Goal: Task Accomplishment & Management: Manage account settings

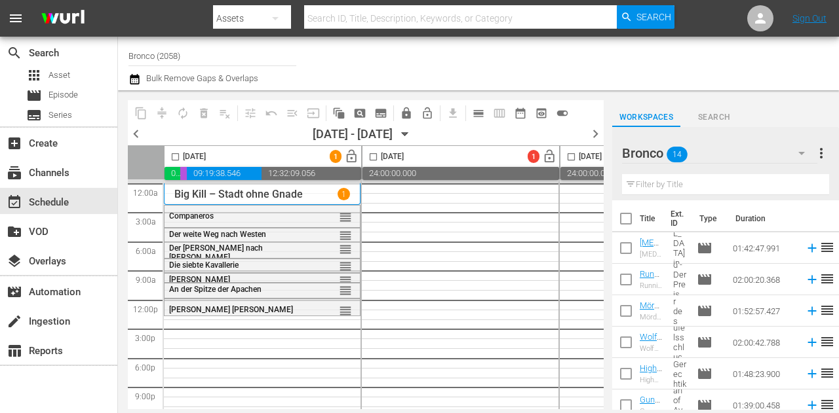
scroll to position [260, 0]
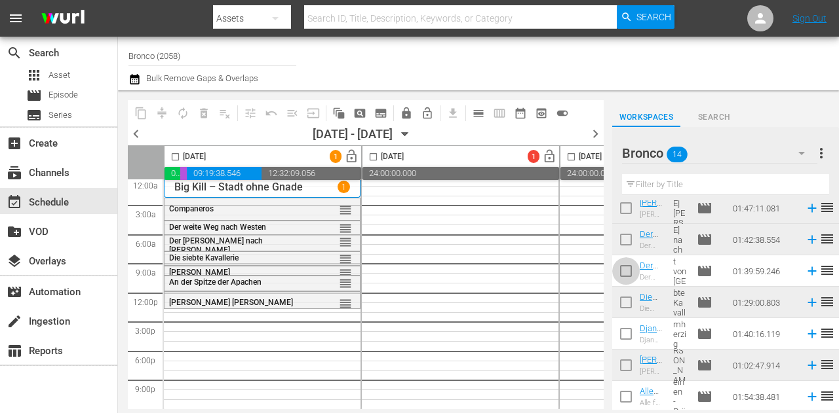
click at [626, 272] on input "checkbox" at bounding box center [626, 274] width 28 height 28
checkbox input "true"
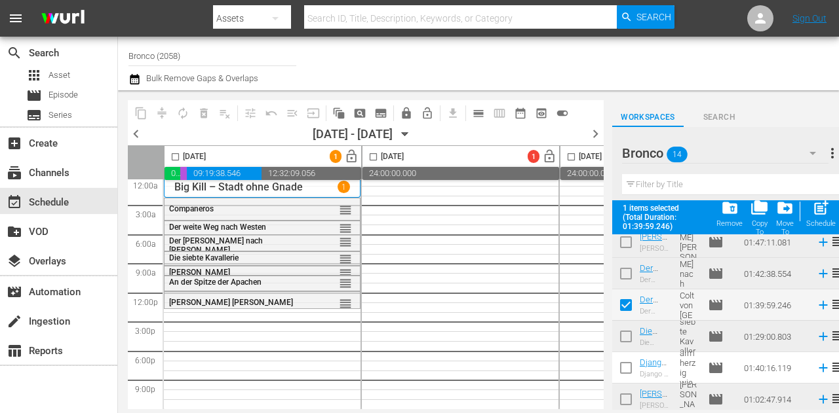
click at [628, 365] on input "checkbox" at bounding box center [626, 371] width 28 height 28
checkbox input "true"
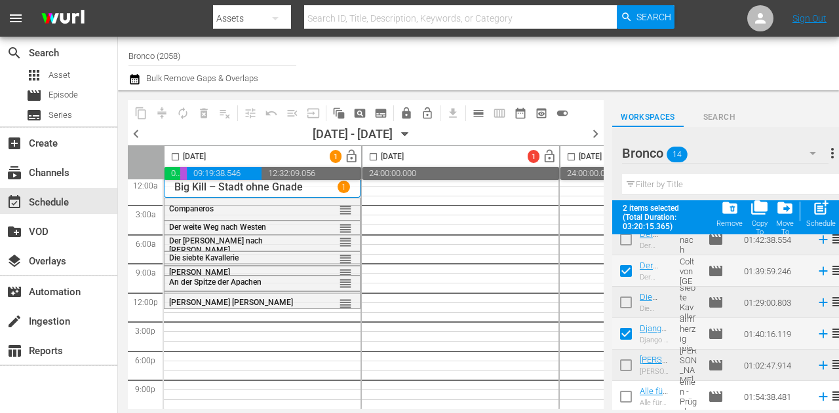
click at [624, 396] on input "checkbox" at bounding box center [626, 400] width 28 height 28
checkbox input "true"
click at [173, 155] on input "checkbox" at bounding box center [175, 159] width 15 height 15
checkbox input "true"
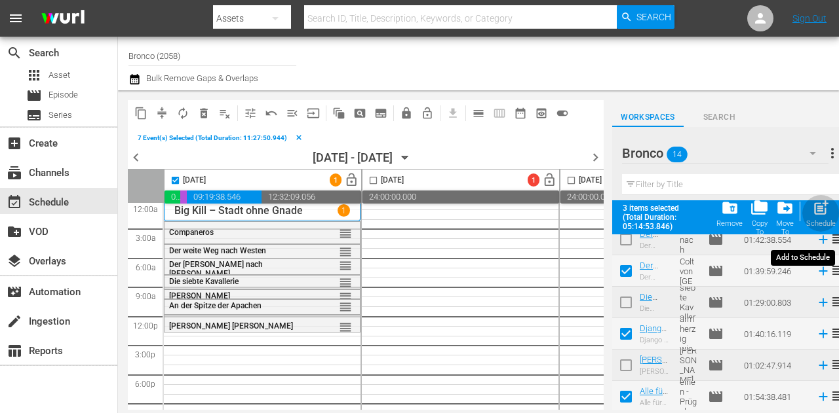
click at [822, 210] on span "post_add" at bounding box center [821, 208] width 18 height 18
checkbox input "false"
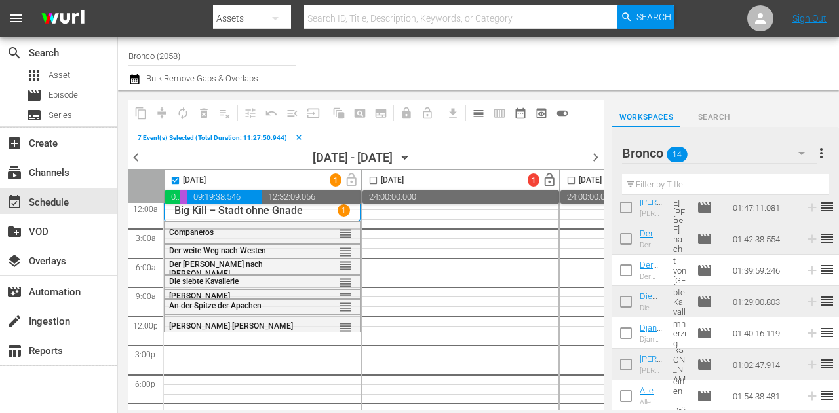
scroll to position [260, 0]
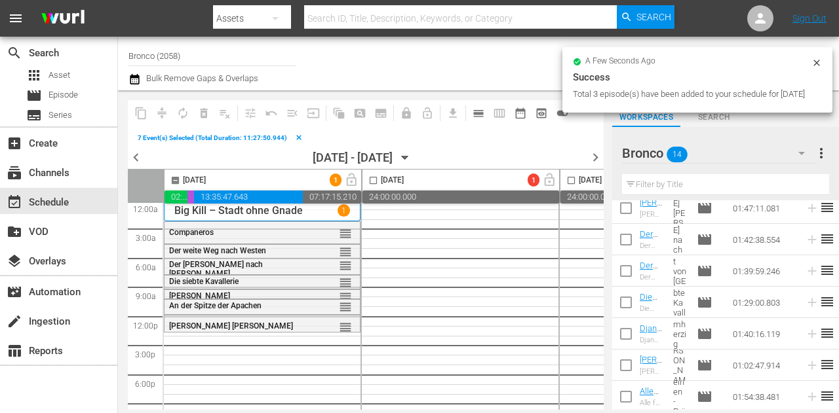
checkbox input "false"
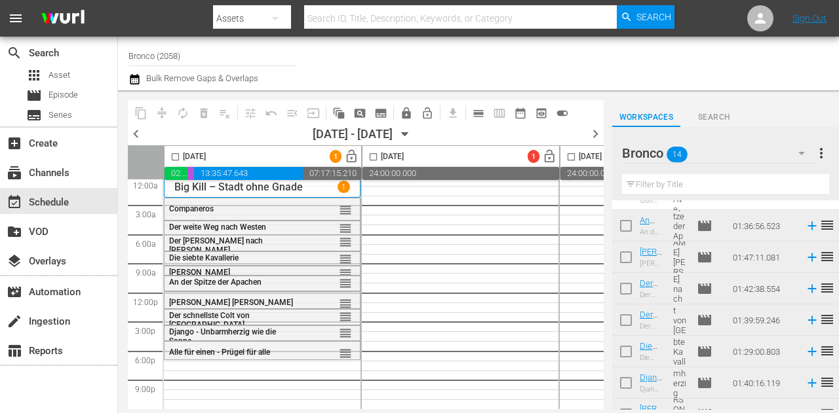
scroll to position [0, 0]
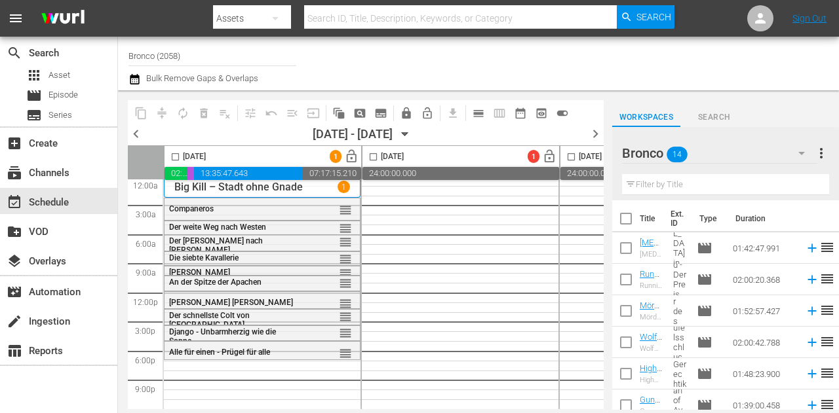
click at [622, 280] on input "checkbox" at bounding box center [626, 283] width 28 height 28
checkbox input "true"
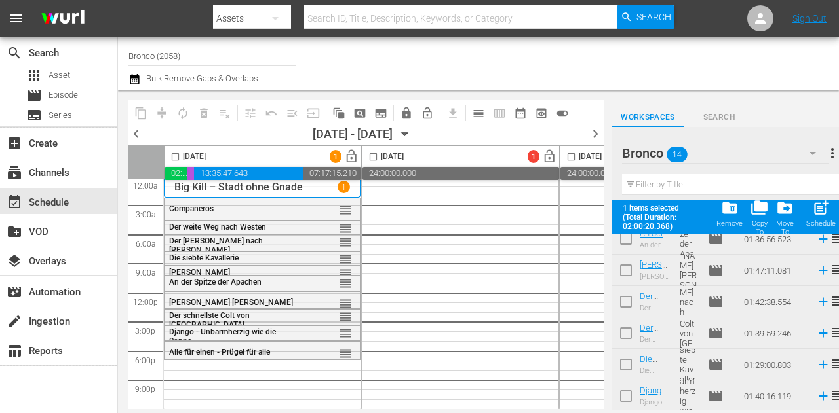
scroll to position [98, 0]
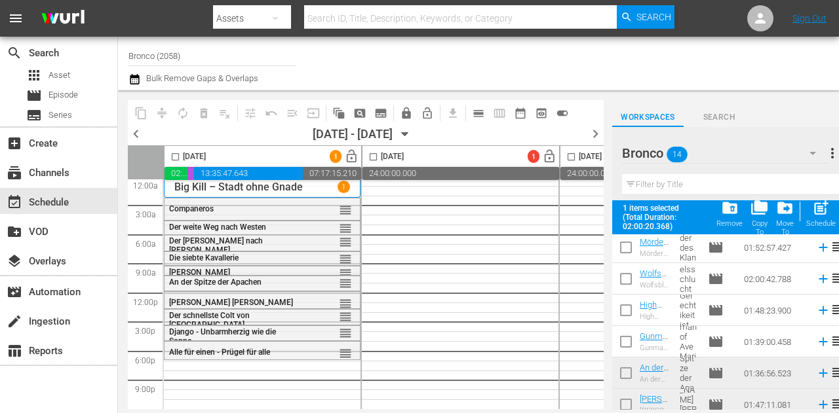
click at [622, 281] on input "checkbox" at bounding box center [626, 282] width 28 height 28
checkbox input "true"
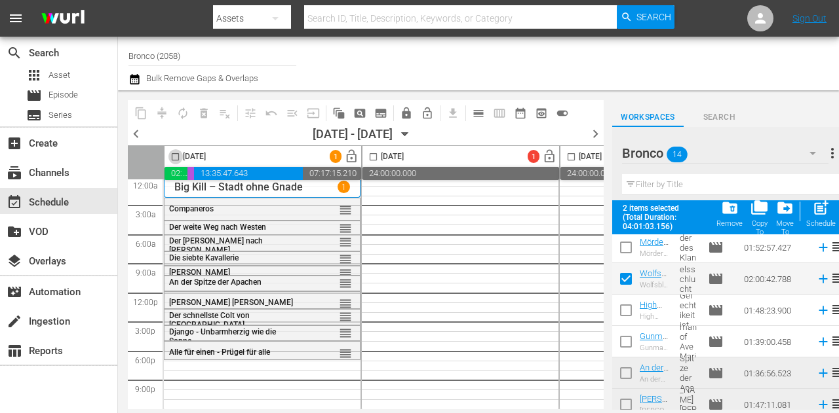
click at [177, 158] on input "checkbox" at bounding box center [175, 159] width 15 height 15
checkbox input "true"
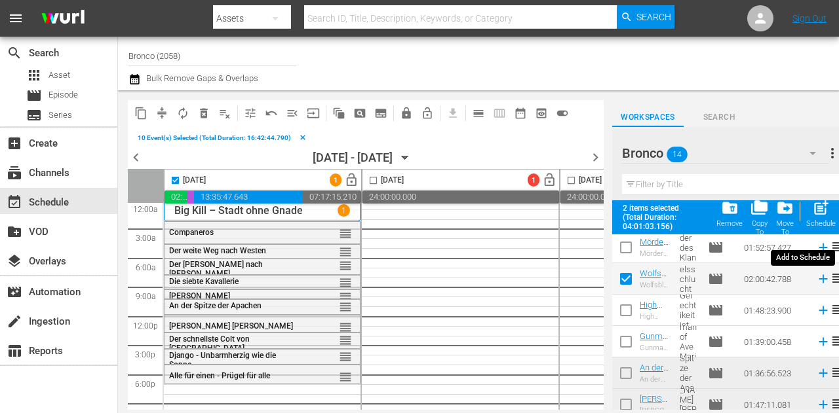
click at [820, 216] on span "post_add" at bounding box center [821, 208] width 18 height 18
checkbox input "false"
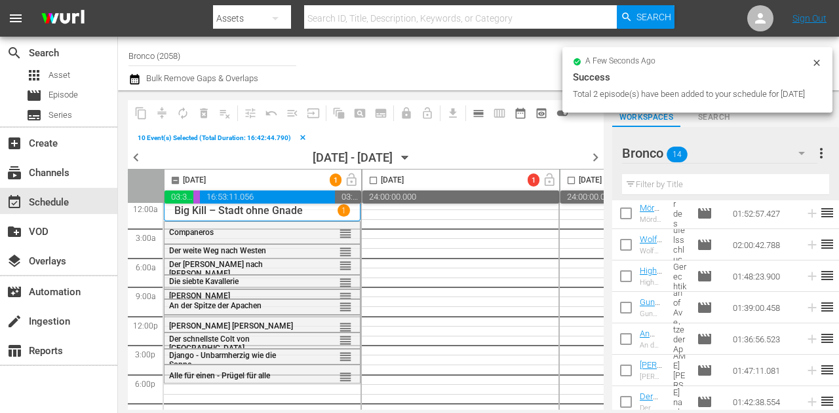
checkbox input "false"
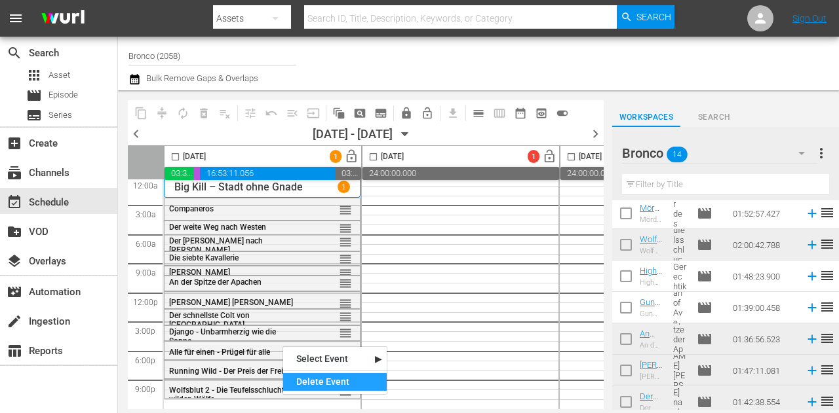
click at [364, 375] on div "Delete Event" at bounding box center [335, 382] width 104 height 18
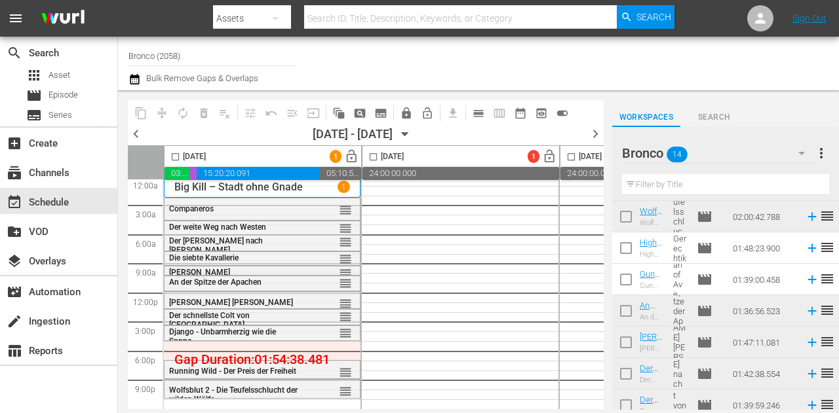
scroll to position [260, 0]
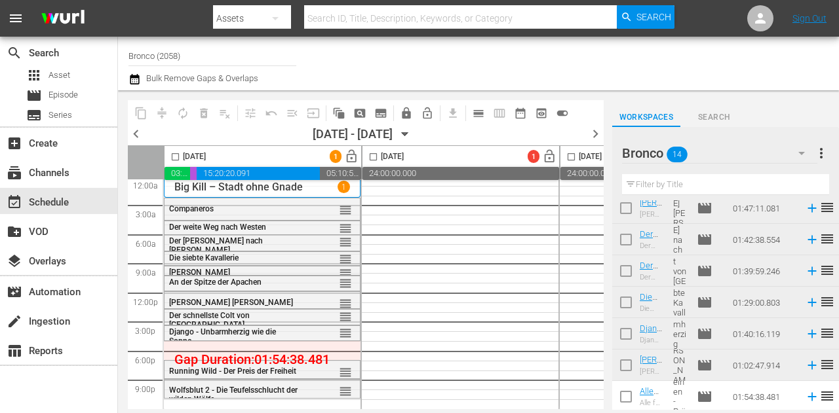
click at [623, 394] on input "checkbox" at bounding box center [626, 400] width 28 height 28
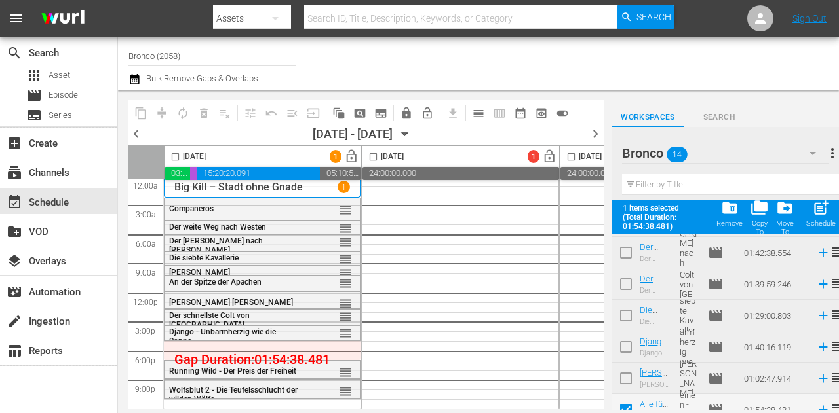
scroll to position [294, 0]
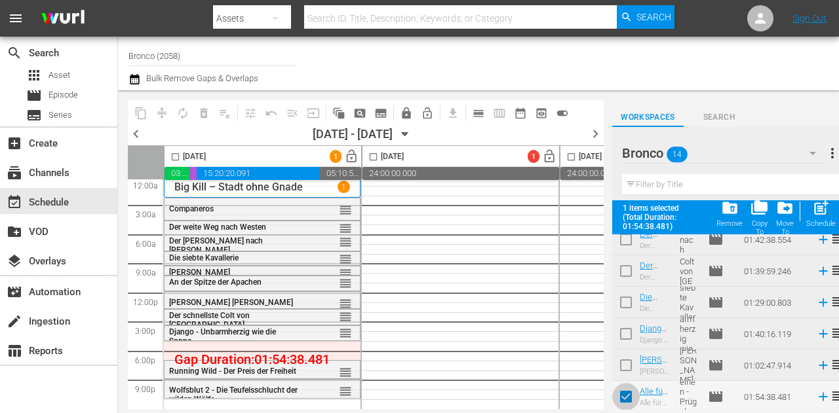
click at [625, 399] on input "checkbox" at bounding box center [626, 400] width 28 height 28
checkbox input "false"
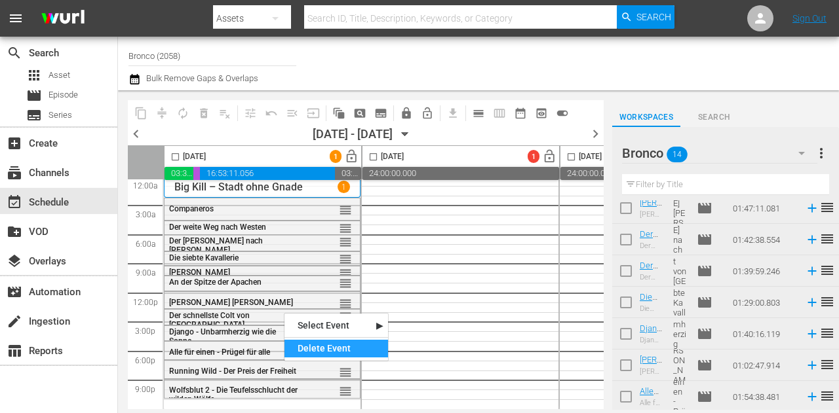
click at [314, 351] on div "Delete Event" at bounding box center [336, 349] width 104 height 18
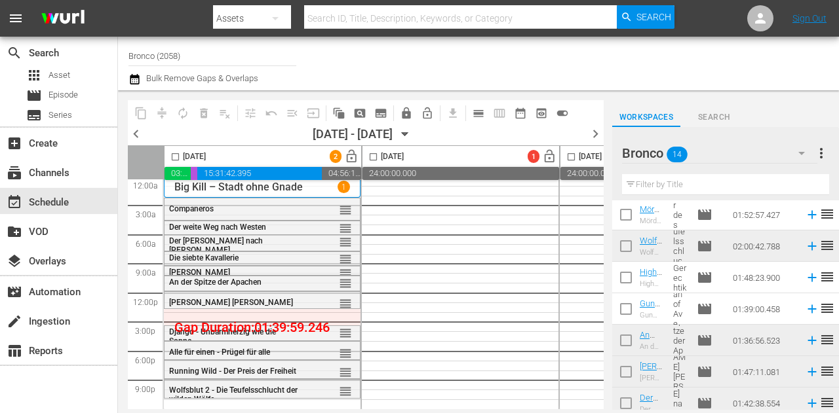
scroll to position [0, 0]
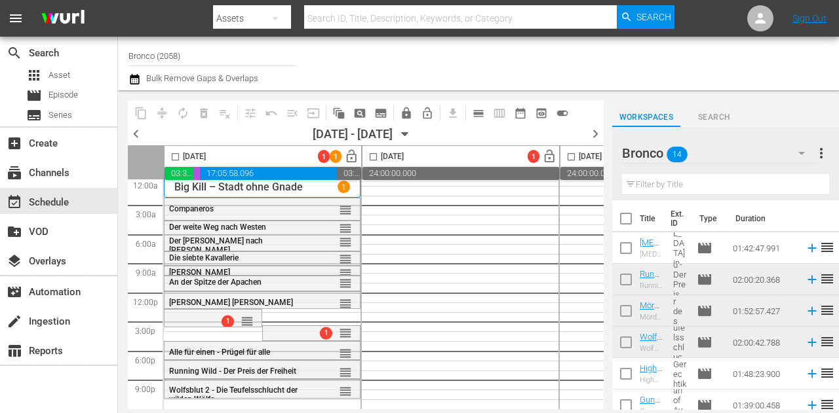
click at [175, 155] on input "checkbox" at bounding box center [175, 159] width 15 height 15
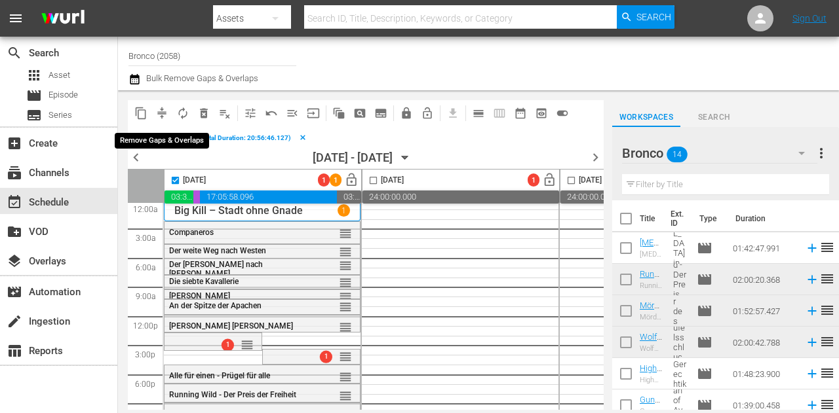
click at [159, 113] on span "compress" at bounding box center [161, 113] width 13 height 13
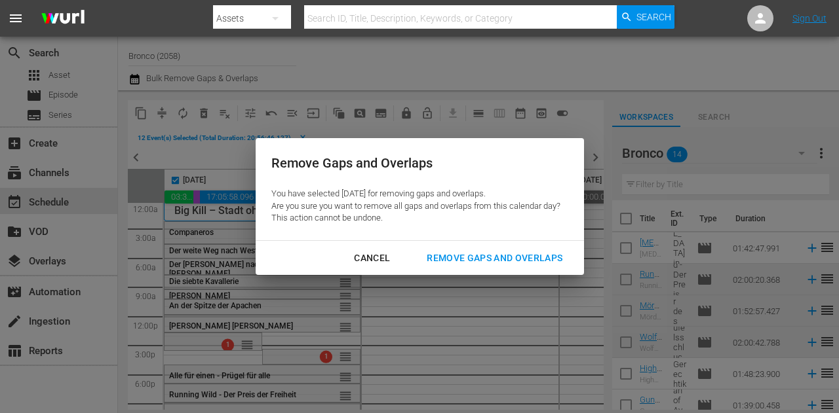
click at [509, 255] on div "Remove Gaps and Overlaps" at bounding box center [494, 258] width 157 height 16
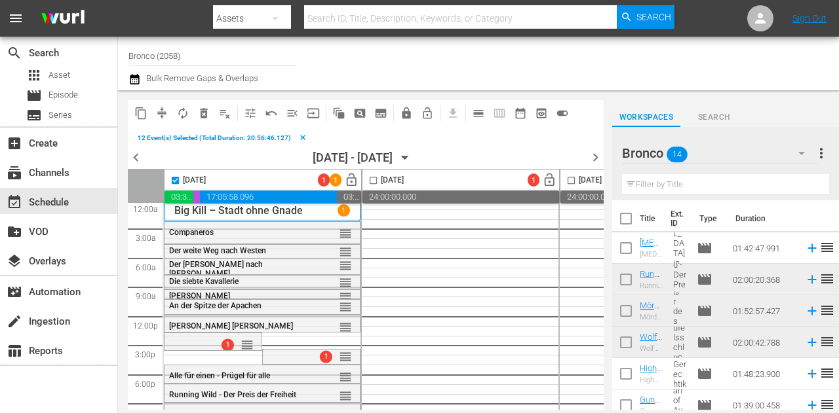
checkbox input "false"
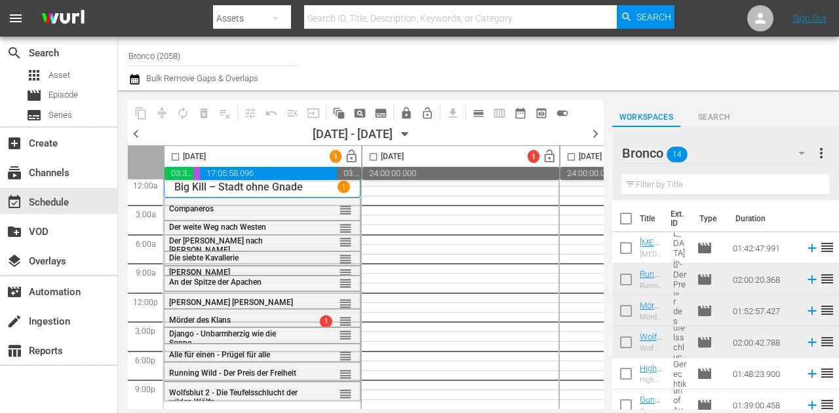
click at [768, 158] on div "Bronco 14" at bounding box center [719, 153] width 195 height 37
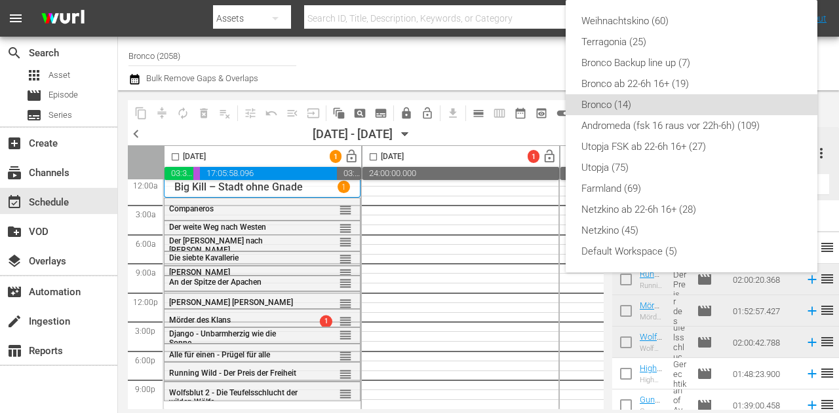
click at [499, 60] on div "Weihnachtskino (60) Terragonia (25) Bronco Backup line up (7) Bronco ab 22-6h 1…" at bounding box center [419, 206] width 839 height 413
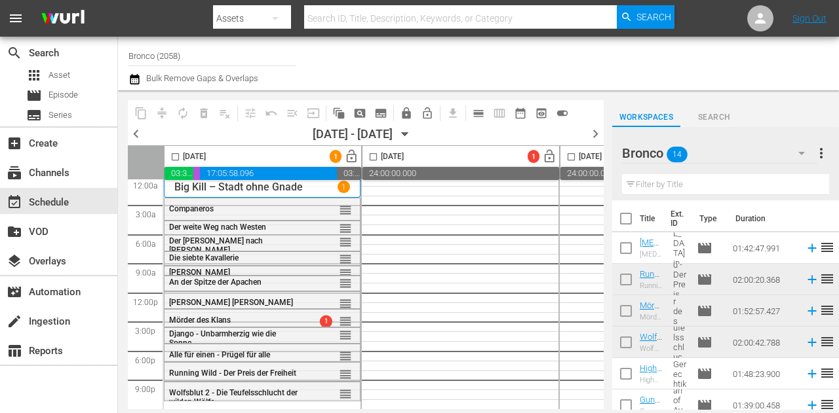
click at [778, 153] on div "Bronco 14" at bounding box center [719, 153] width 195 height 37
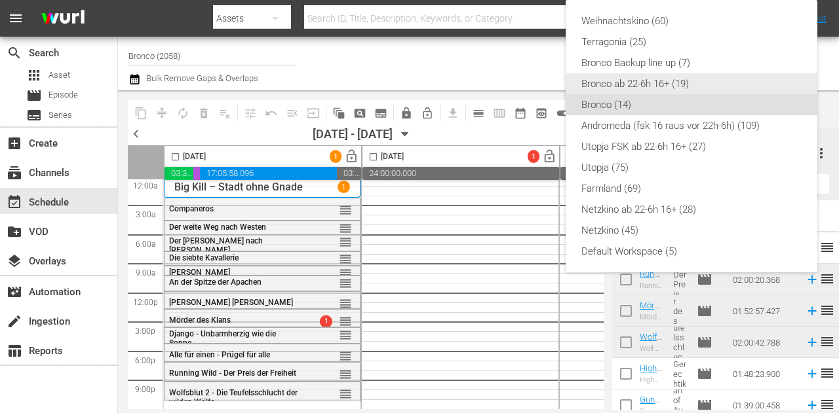
click at [658, 86] on div "Bronco ab 22-6h 16+ (19)" at bounding box center [691, 83] width 220 height 21
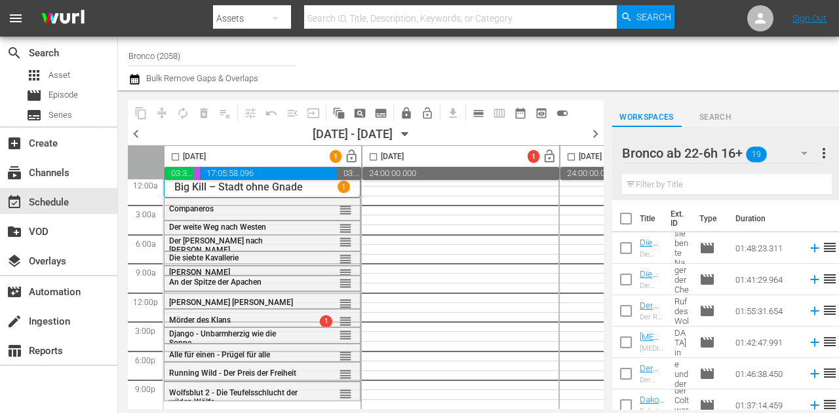
click at [628, 246] on input "checkbox" at bounding box center [626, 251] width 28 height 28
checkbox input "true"
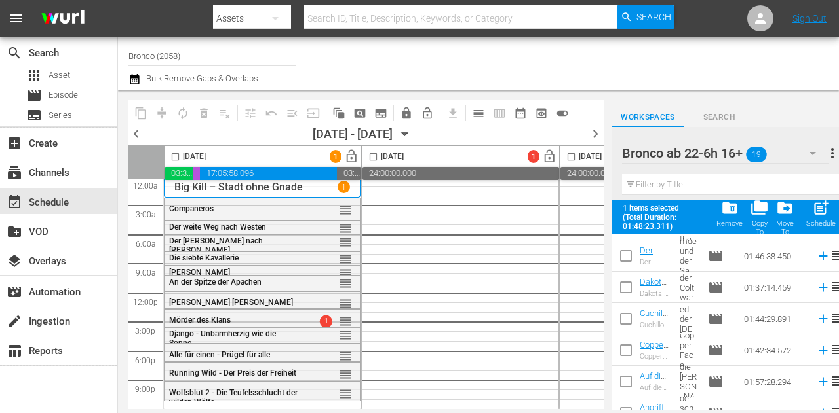
scroll to position [197, 0]
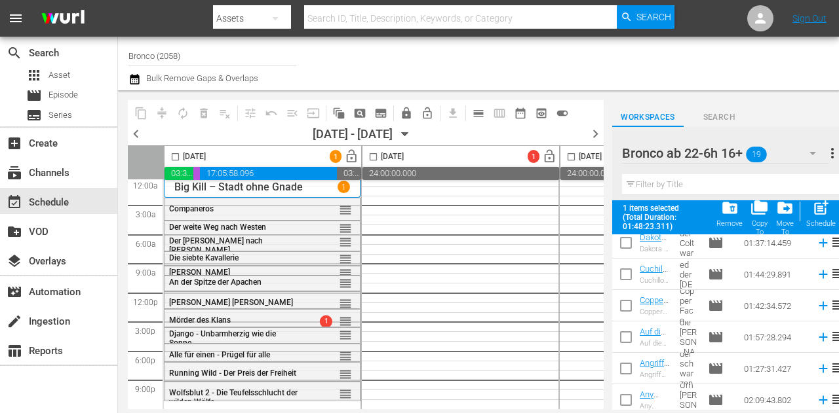
click at [629, 303] on input "checkbox" at bounding box center [626, 309] width 28 height 28
checkbox input "true"
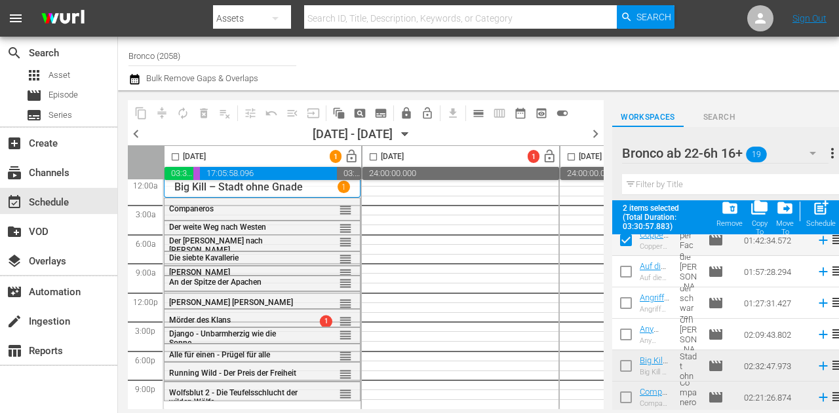
click at [628, 305] on input "checkbox" at bounding box center [626, 306] width 28 height 28
checkbox input "true"
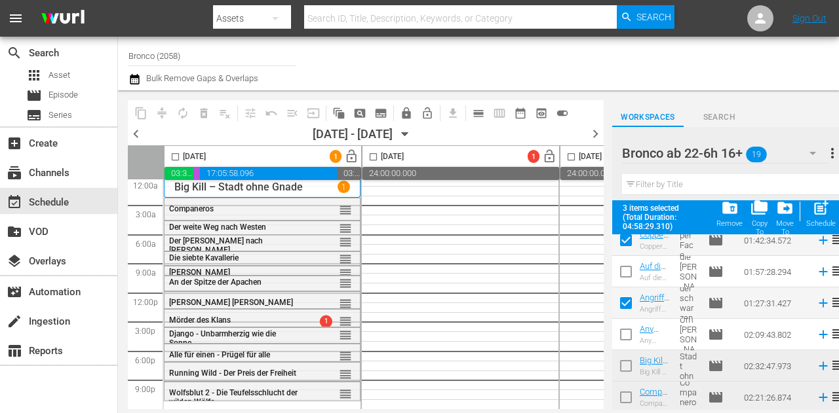
click at [629, 330] on input "checkbox" at bounding box center [626, 338] width 28 height 28
checkbox input "true"
click at [624, 269] on input "checkbox" at bounding box center [626, 275] width 28 height 28
checkbox input "true"
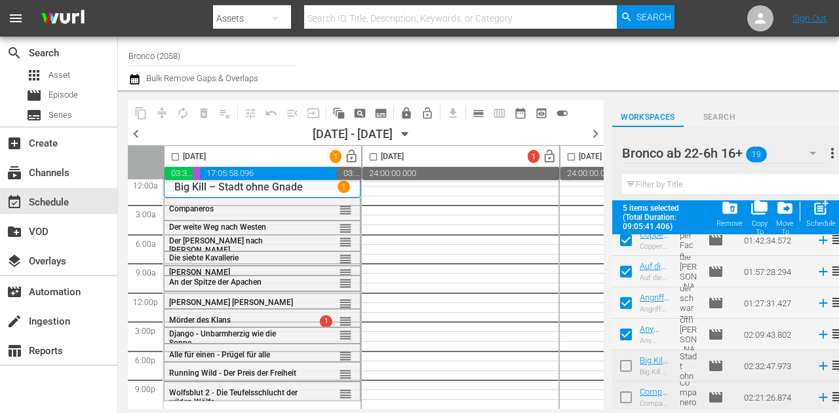
click at [618, 306] on input "checkbox" at bounding box center [626, 306] width 28 height 28
checkbox input "false"
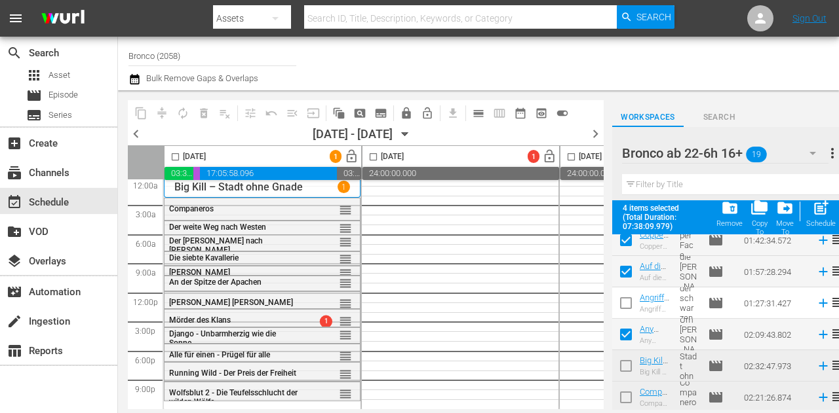
click at [177, 155] on input "checkbox" at bounding box center [175, 159] width 15 height 15
checkbox input "true"
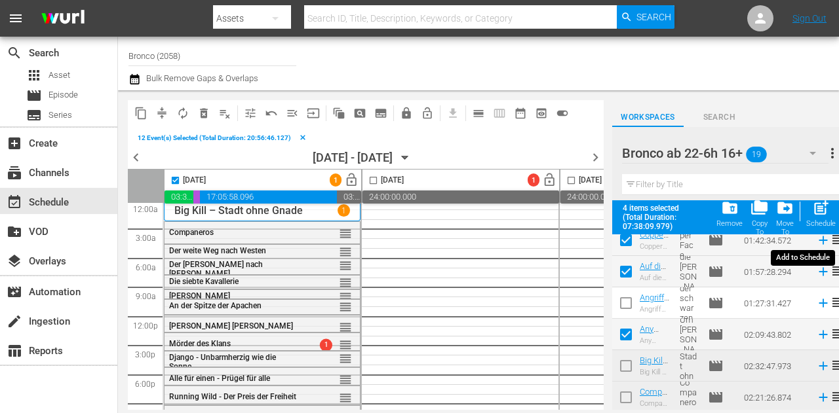
click at [814, 214] on span "post_add" at bounding box center [821, 208] width 18 height 18
checkbox input "false"
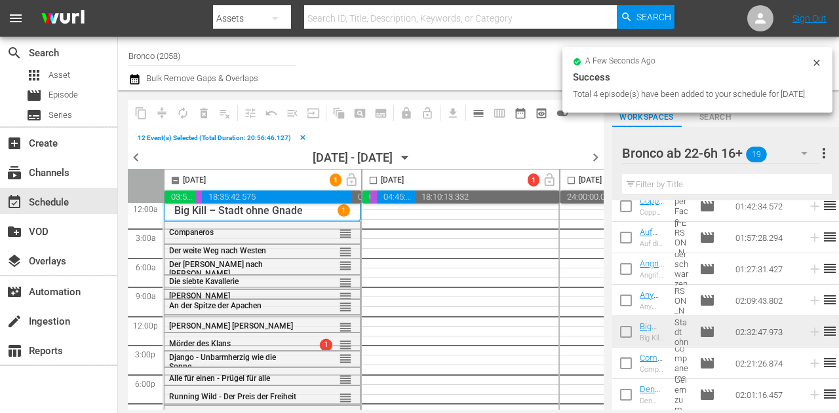
checkbox input "false"
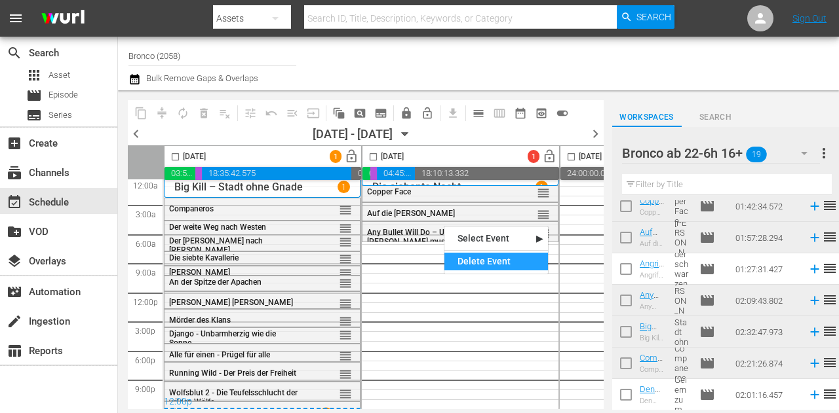
click at [501, 265] on div "Delete Event" at bounding box center [496, 262] width 104 height 18
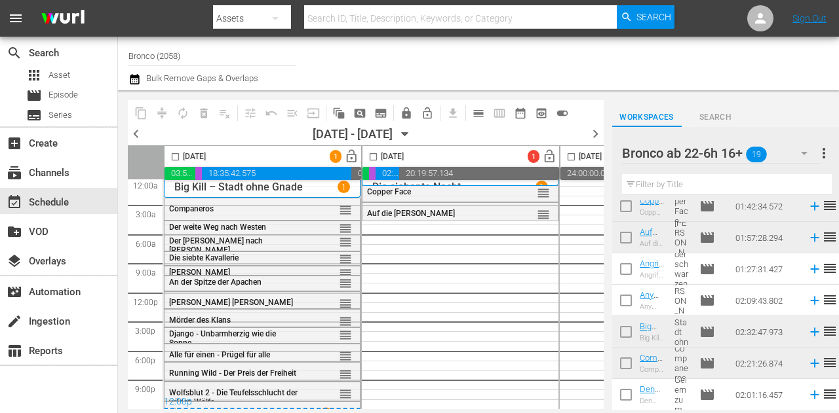
click at [645, 270] on div "Angriff der schwarzen Bande Angriff der schwarzen Bande" at bounding box center [651, 269] width 24 height 21
click at [626, 271] on input "checkbox" at bounding box center [626, 272] width 28 height 28
checkbox input "true"
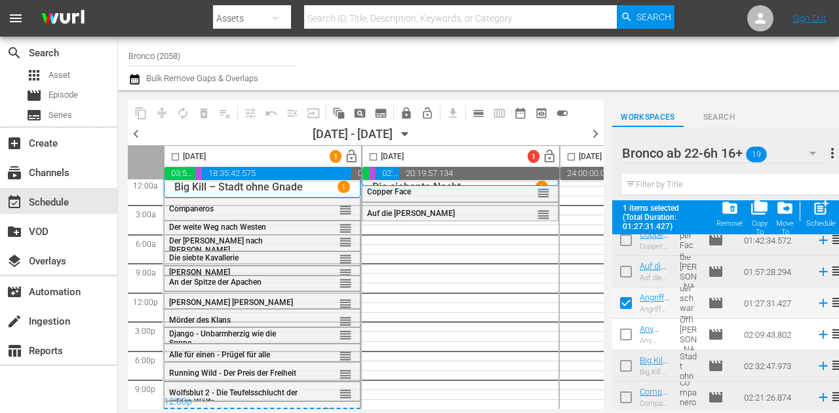
drag, startPoint x: 372, startPoint y: 157, endPoint x: 381, endPoint y: 159, distance: 9.4
click at [373, 157] on input "checkbox" at bounding box center [373, 159] width 15 height 15
checkbox input "true"
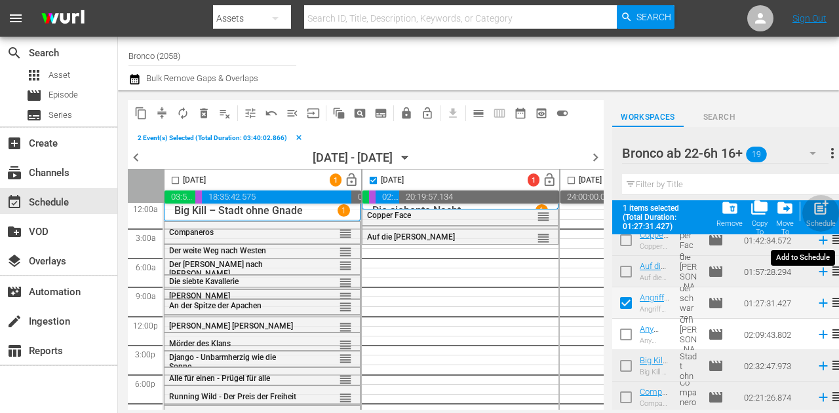
click at [824, 217] on div "post_add Schedule" at bounding box center [820, 213] width 29 height 29
checkbox input "false"
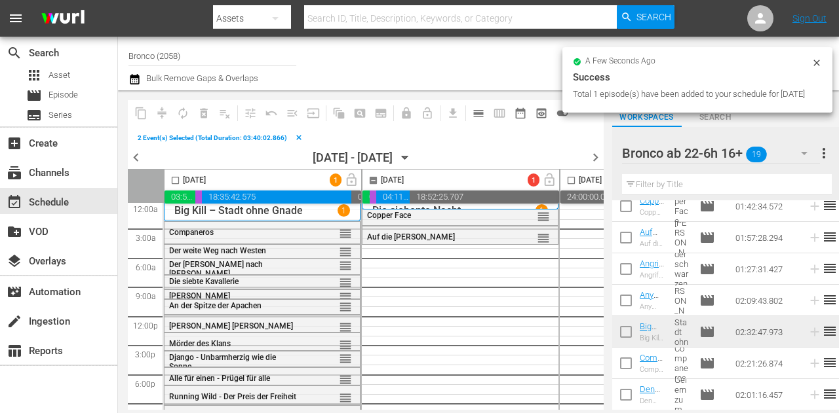
checkbox input "false"
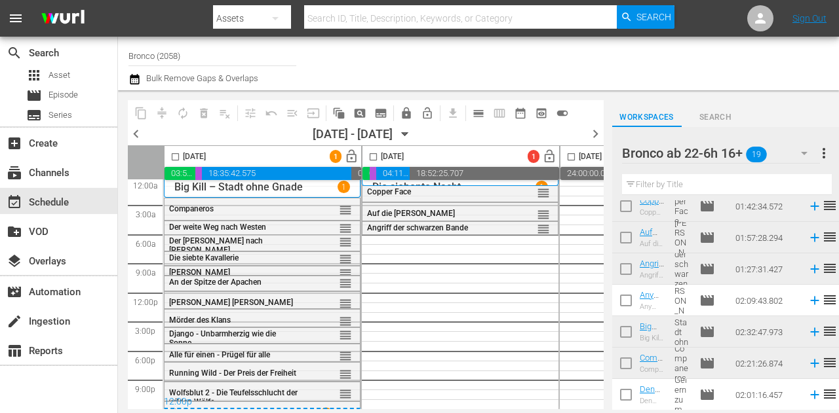
click at [350, 160] on span "lock_open" at bounding box center [351, 156] width 15 height 15
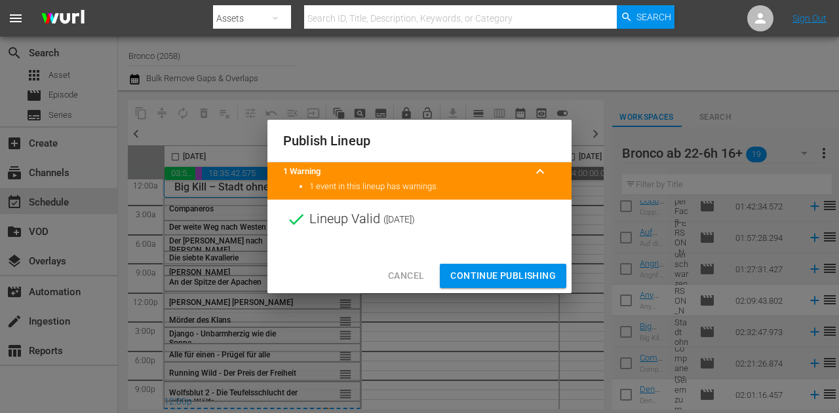
click at [497, 273] on span "Continue Publishing" at bounding box center [502, 276] width 105 height 16
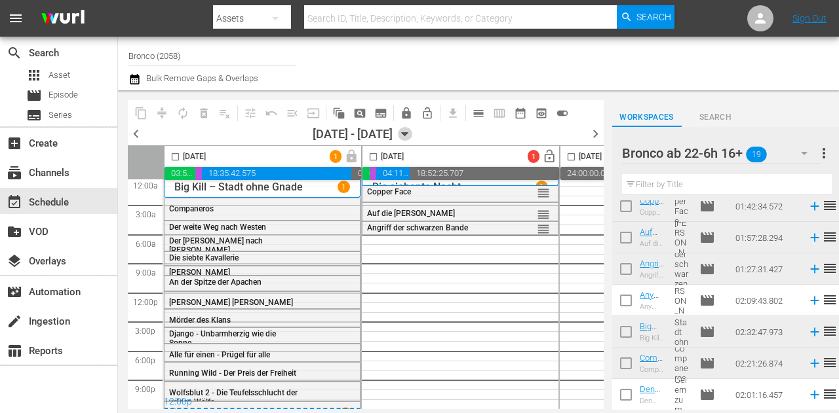
click at [408, 133] on icon "button" at bounding box center [405, 134] width 6 height 3
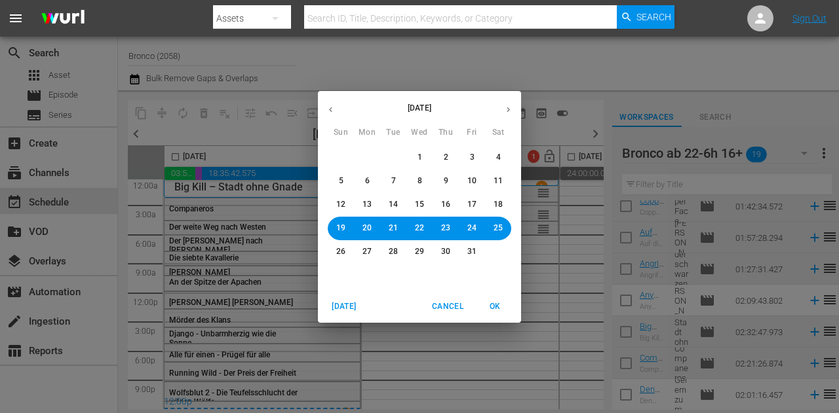
click at [363, 232] on span "20" at bounding box center [366, 228] width 9 height 11
click at [501, 311] on span "OK" at bounding box center [494, 307] width 31 height 14
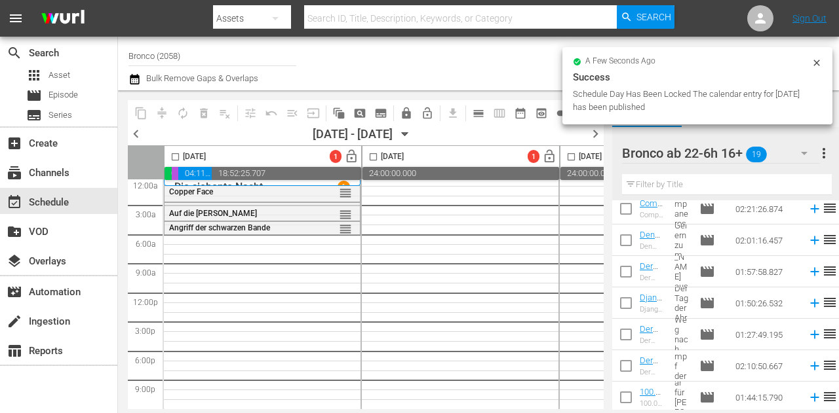
scroll to position [417, 0]
click at [801, 152] on icon "button" at bounding box center [804, 153] width 16 height 16
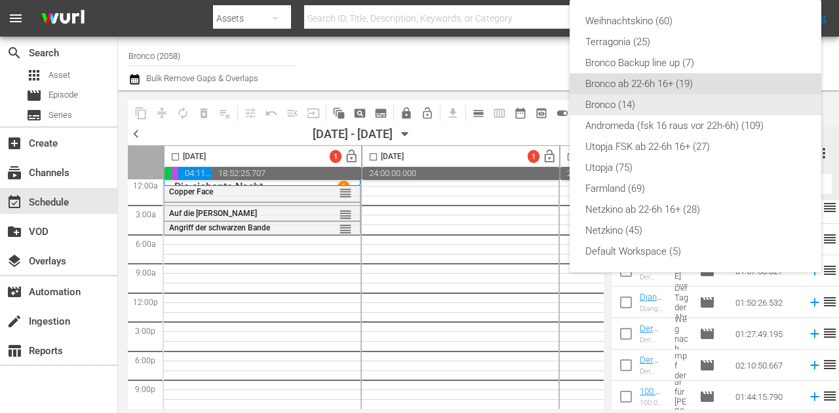
click at [667, 108] on div "Bronco (14)" at bounding box center [695, 104] width 220 height 21
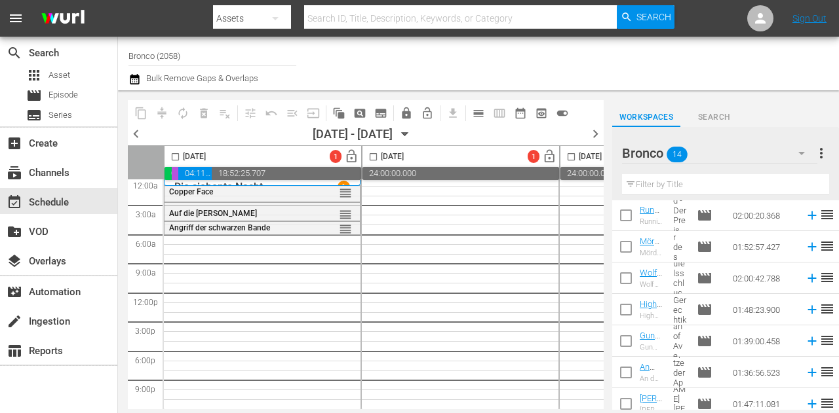
scroll to position [0, 0]
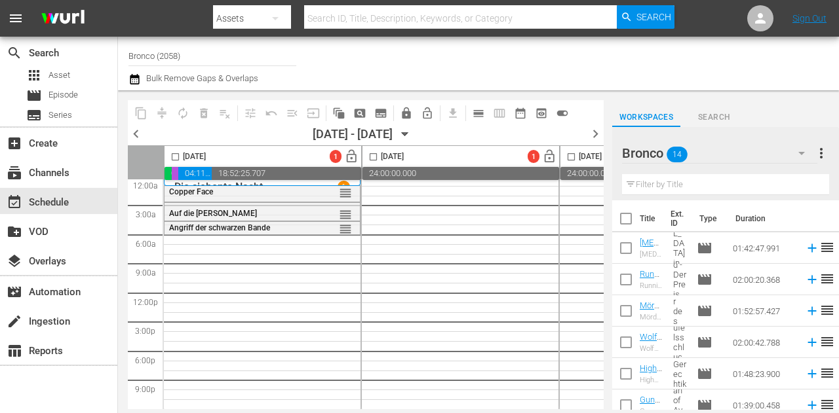
click at [792, 155] on button "button" at bounding box center [801, 153] width 31 height 31
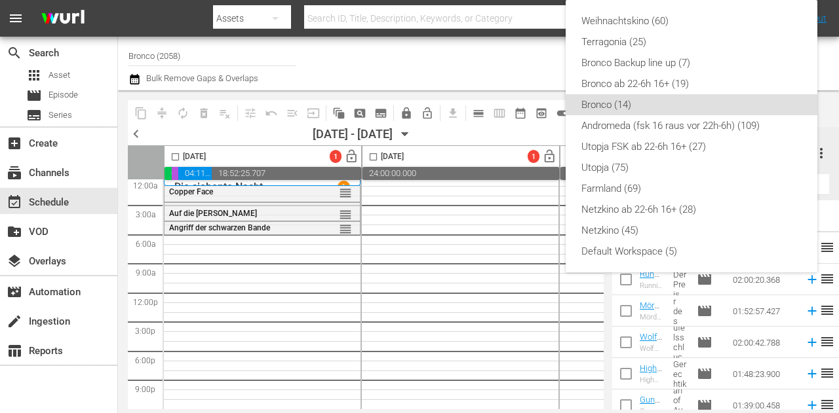
click at [471, 65] on div "Weihnachtskino (60) Terragonia (25) Bronco Backup line up (7) Bronco ab 22-6h 1…" at bounding box center [419, 206] width 839 height 413
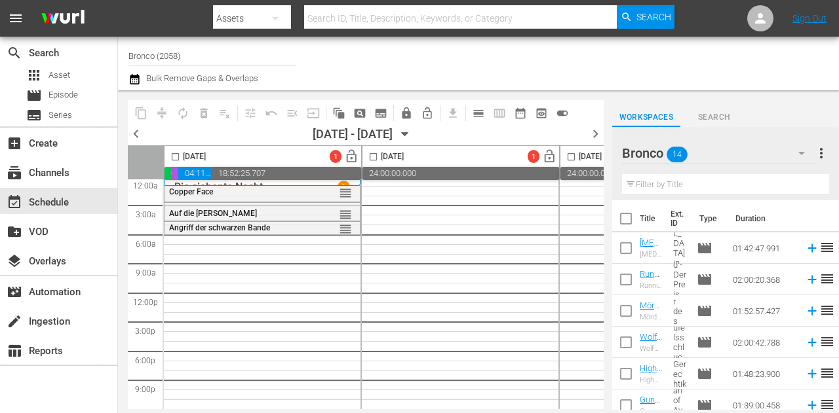
click at [628, 248] on input "checkbox" at bounding box center [626, 251] width 28 height 28
checkbox input "true"
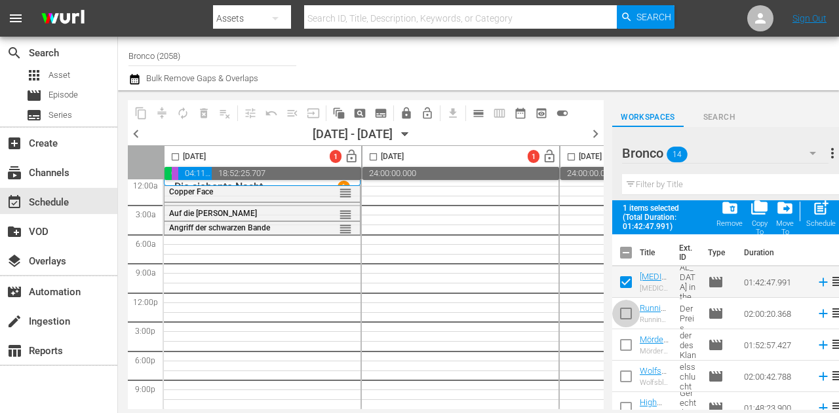
click at [626, 306] on input "checkbox" at bounding box center [626, 317] width 28 height 28
checkbox input "true"
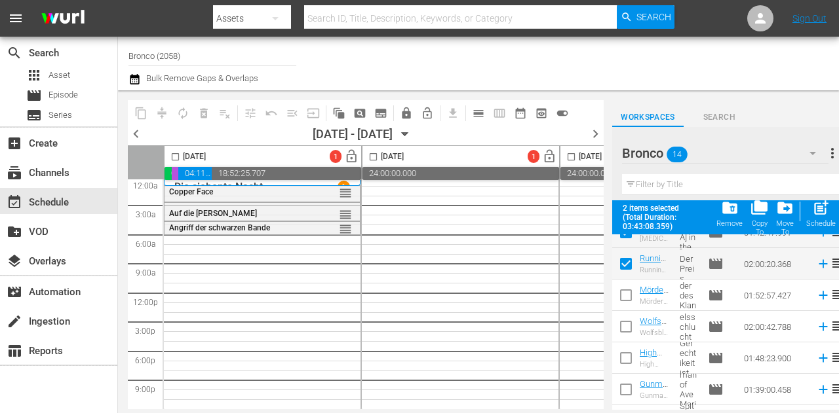
scroll to position [131, 0]
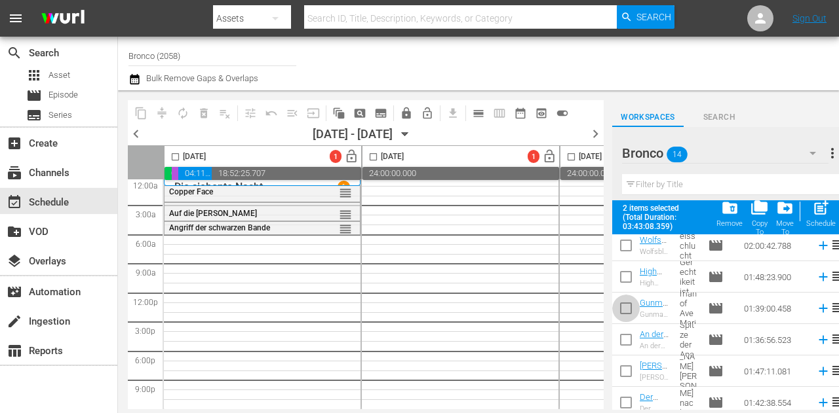
click at [626, 311] on input "checkbox" at bounding box center [626, 311] width 28 height 28
checkbox input "true"
click at [630, 344] on input "checkbox" at bounding box center [626, 343] width 28 height 28
checkbox input "true"
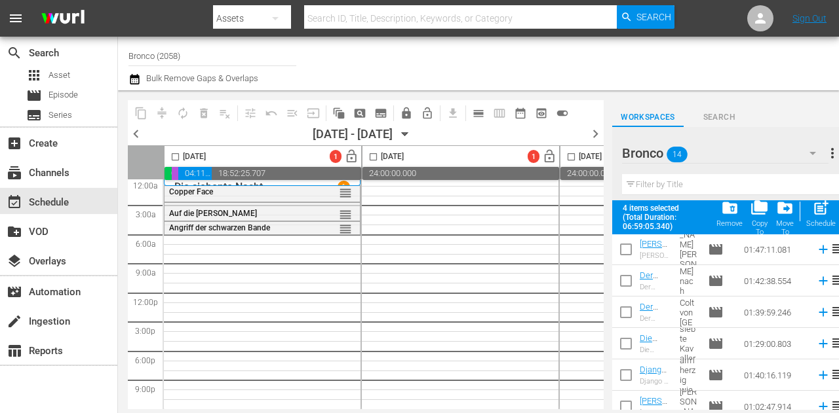
scroll to position [262, 0]
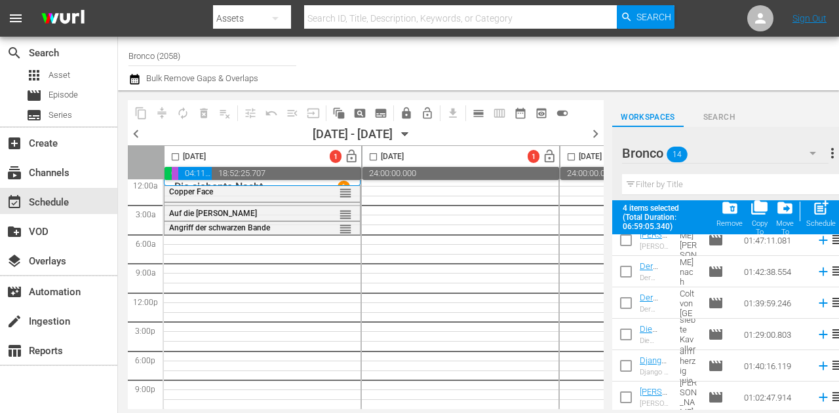
click at [628, 320] on td at bounding box center [626, 334] width 28 height 31
click at [628, 334] on input "checkbox" at bounding box center [626, 338] width 28 height 28
checkbox input "true"
click at [631, 373] on input "checkbox" at bounding box center [626, 369] width 28 height 28
checkbox input "true"
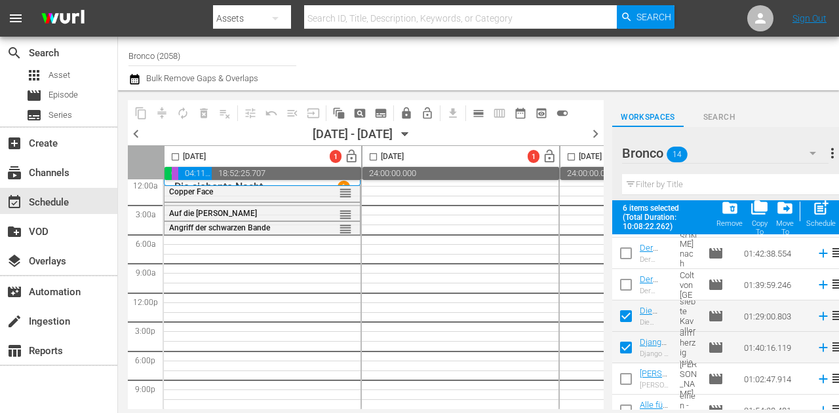
scroll to position [294, 0]
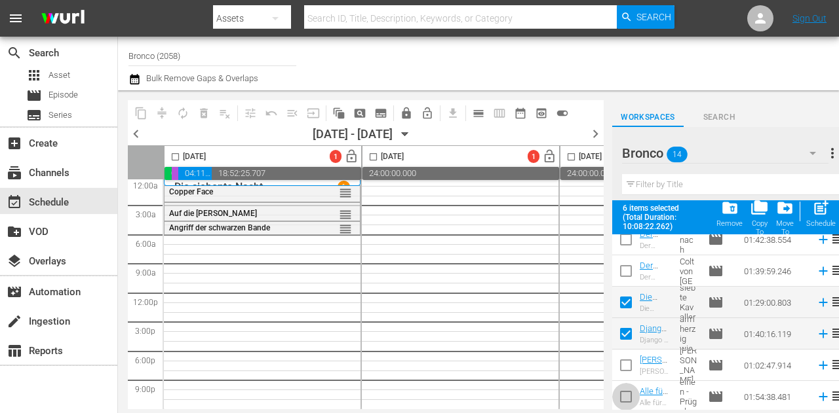
click at [625, 390] on input "checkbox" at bounding box center [626, 400] width 28 height 28
checkbox input "true"
click at [178, 155] on input "checkbox" at bounding box center [175, 159] width 15 height 15
checkbox input "true"
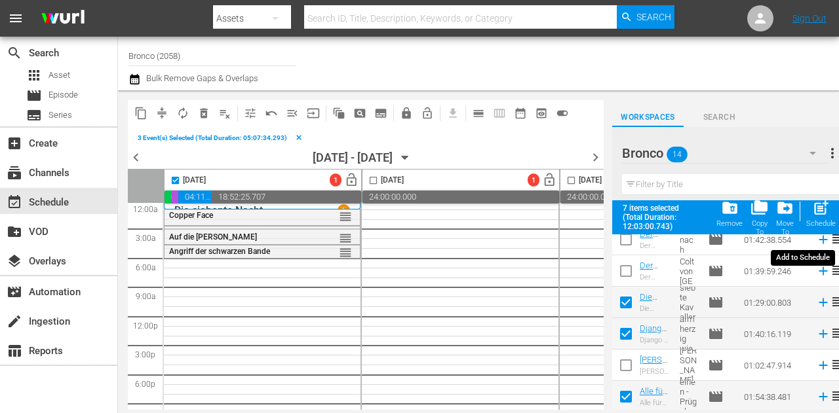
click at [816, 210] on span "post_add" at bounding box center [821, 208] width 18 height 18
checkbox input "false"
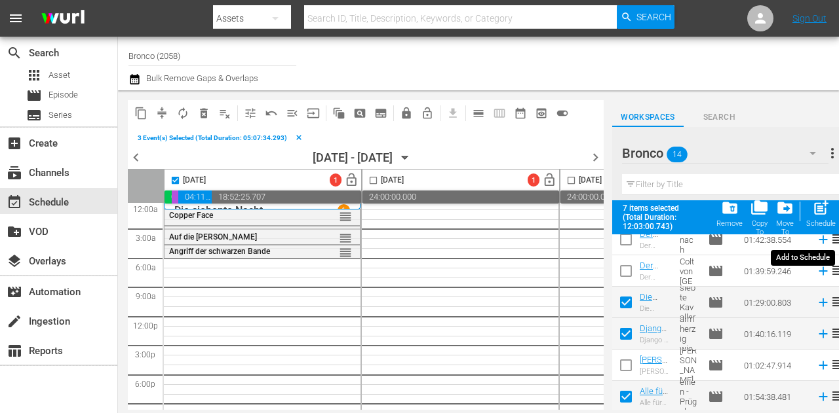
checkbox input "false"
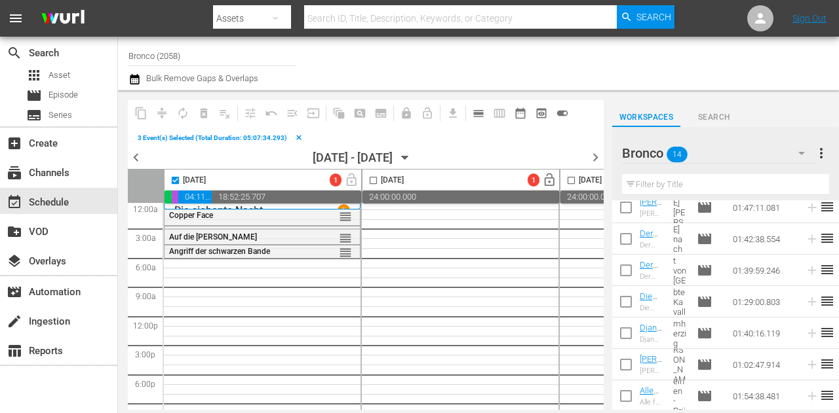
scroll to position [260, 0]
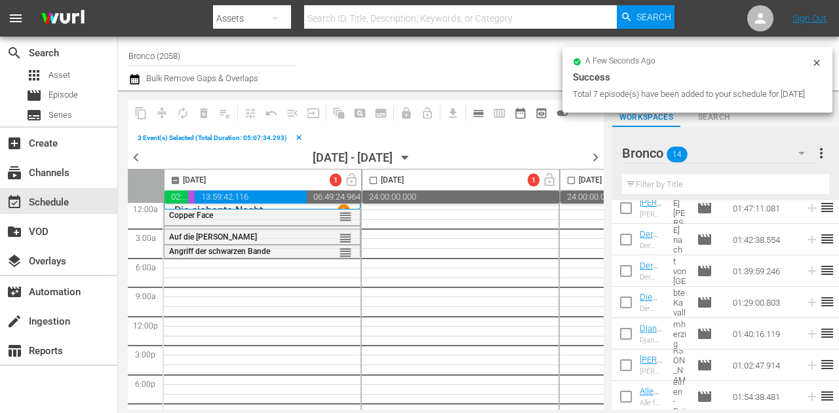
checkbox input "false"
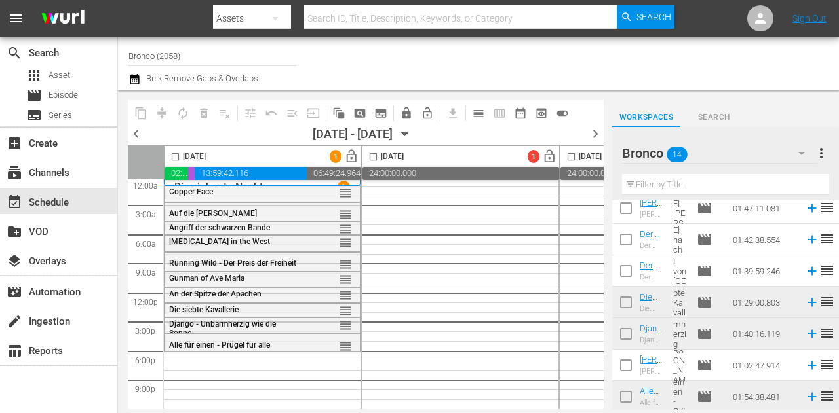
click at [627, 248] on input "checkbox" at bounding box center [626, 243] width 28 height 28
checkbox input "true"
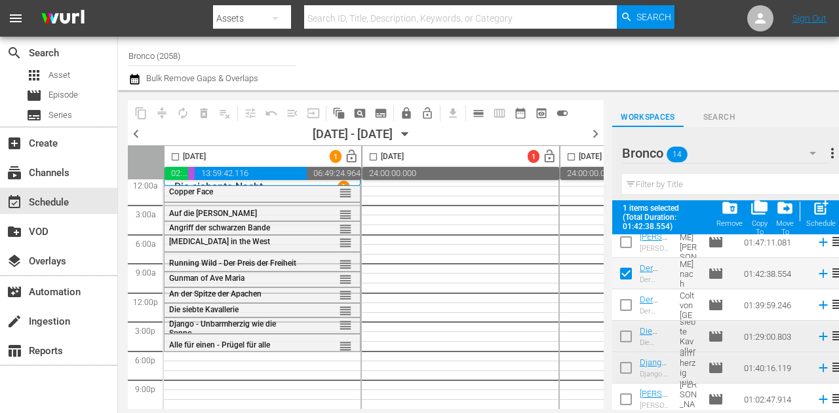
click at [622, 309] on input "checkbox" at bounding box center [626, 308] width 28 height 28
checkbox input "true"
click at [173, 157] on input "checkbox" at bounding box center [175, 159] width 15 height 15
checkbox input "true"
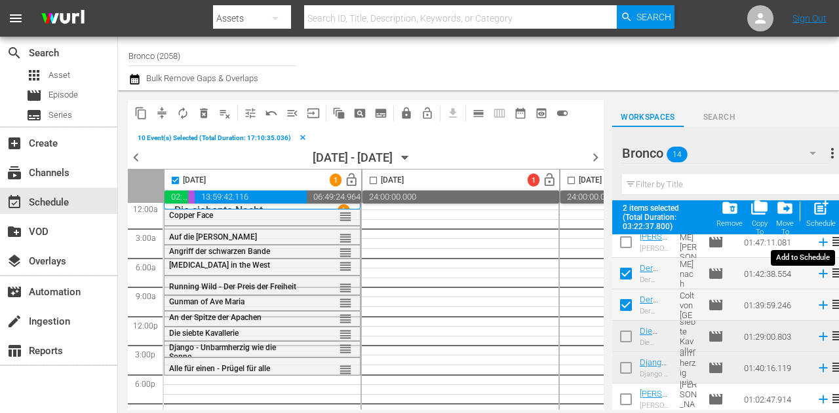
click at [826, 218] on div "post_add Schedule" at bounding box center [820, 213] width 29 height 29
checkbox input "false"
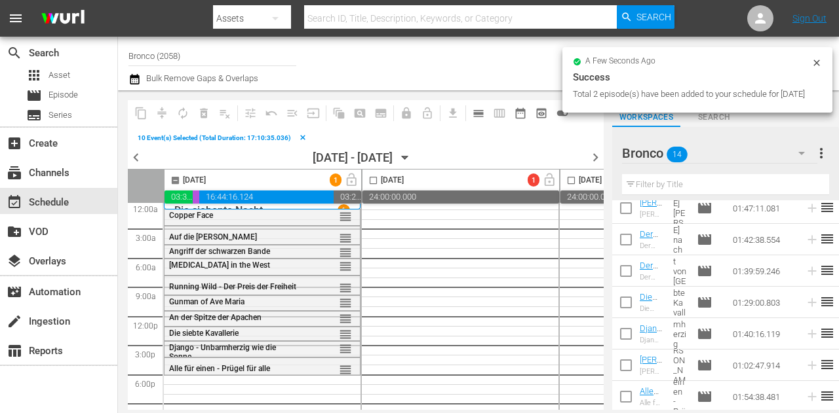
checkbox input "false"
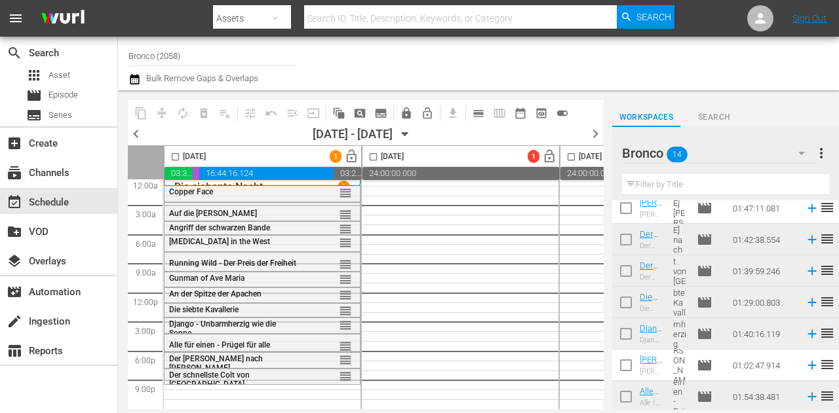
click at [628, 371] on input "checkbox" at bounding box center [626, 368] width 28 height 28
checkbox input "true"
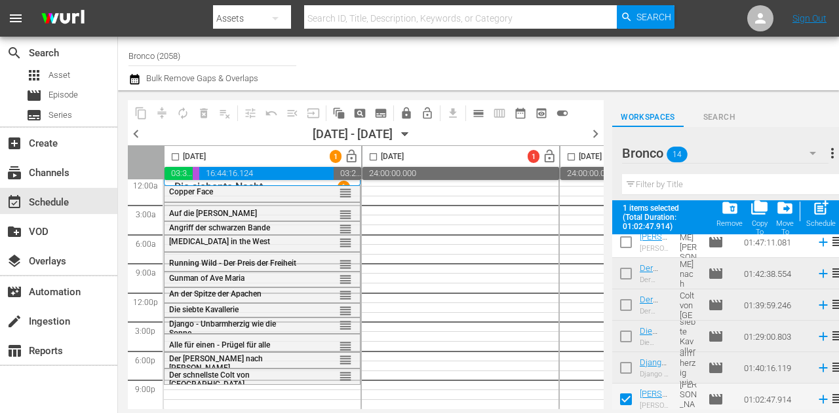
click at [180, 154] on input "checkbox" at bounding box center [175, 159] width 15 height 15
checkbox input "true"
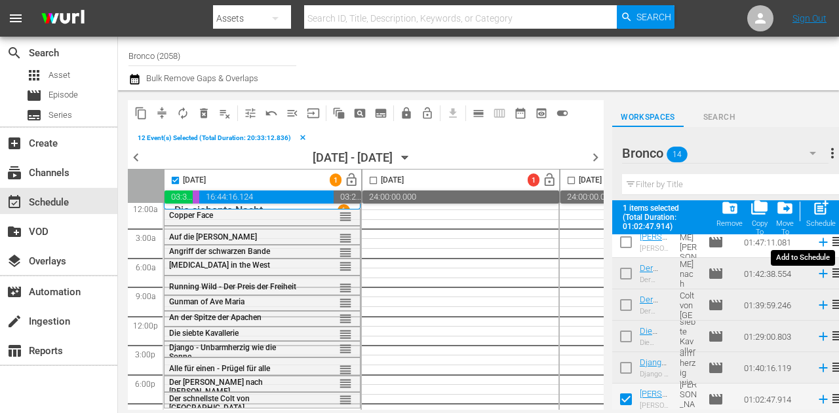
click at [818, 213] on span "post_add" at bounding box center [821, 208] width 18 height 18
checkbox input "false"
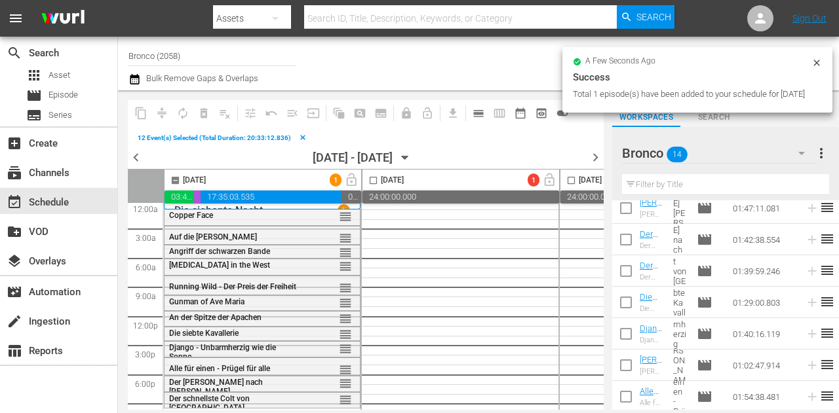
checkbox input "false"
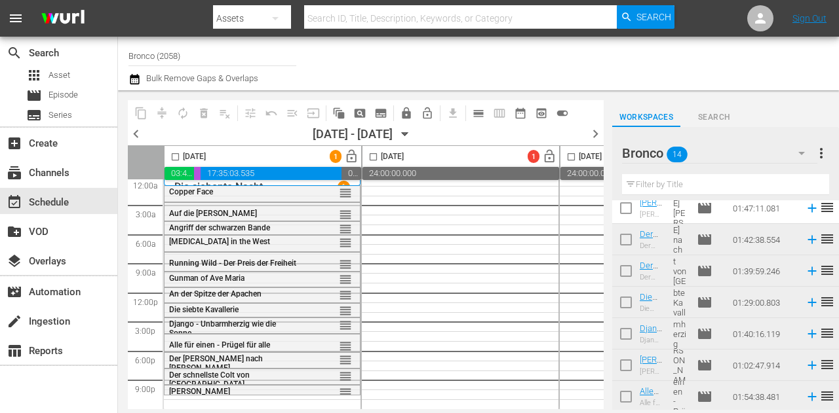
click at [791, 152] on button "button" at bounding box center [801, 153] width 31 height 31
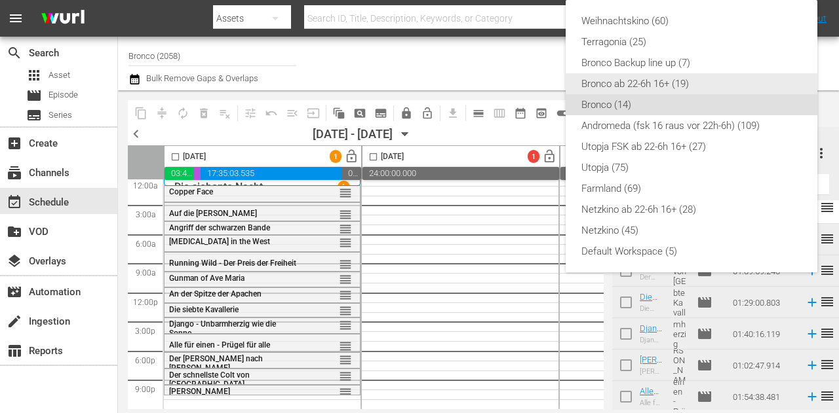
click at [632, 81] on div "Bronco ab 22-6h 16+ (19)" at bounding box center [691, 83] width 220 height 21
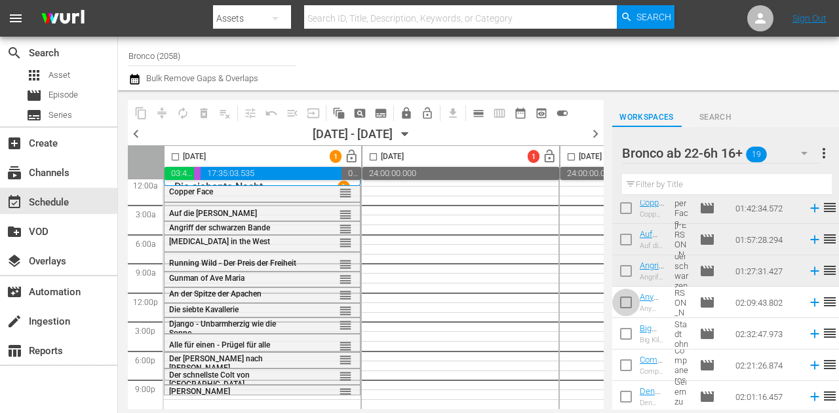
click at [632, 303] on input "checkbox" at bounding box center [626, 306] width 28 height 28
checkbox input "true"
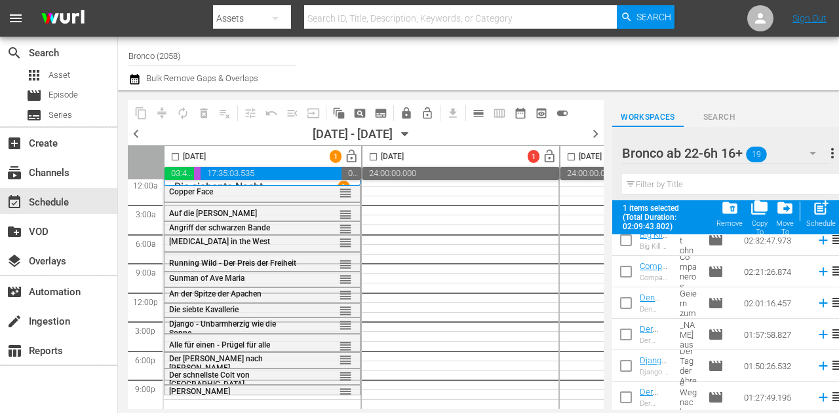
scroll to position [391, 0]
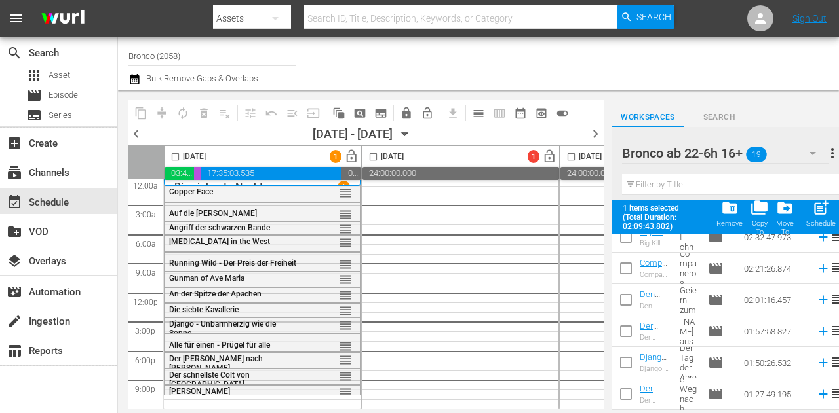
click at [629, 259] on input "checkbox" at bounding box center [626, 271] width 28 height 28
checkbox input "true"
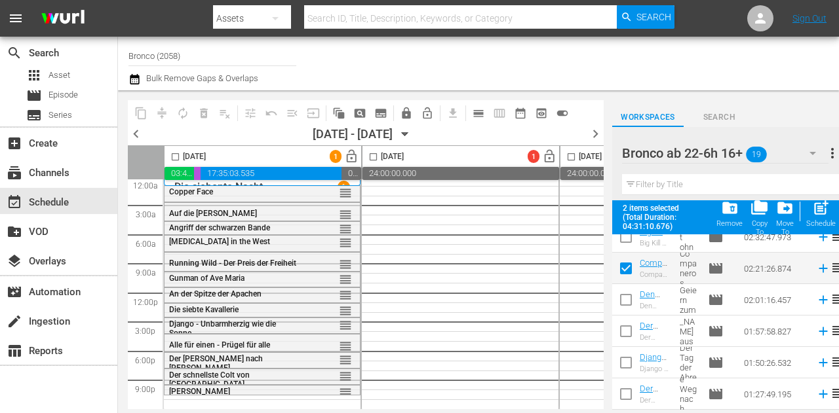
click at [625, 307] on input "checkbox" at bounding box center [626, 303] width 28 height 28
checkbox input "true"
click at [621, 331] on input "checkbox" at bounding box center [626, 334] width 28 height 28
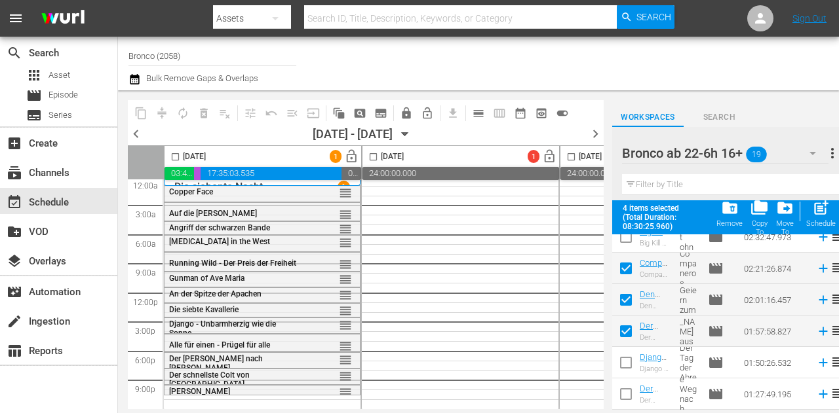
click at [626, 333] on input "checkbox" at bounding box center [626, 334] width 28 height 28
checkbox input "false"
click at [624, 271] on input "checkbox" at bounding box center [626, 271] width 28 height 28
checkbox input "false"
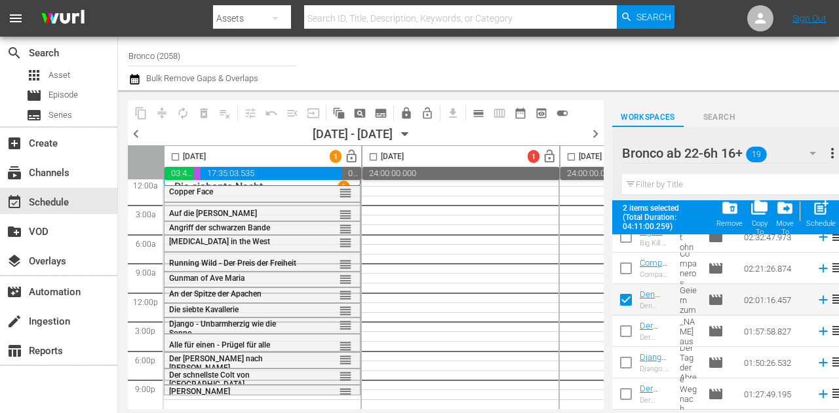
click at [632, 328] on input "checkbox" at bounding box center [626, 334] width 28 height 28
checkbox input "true"
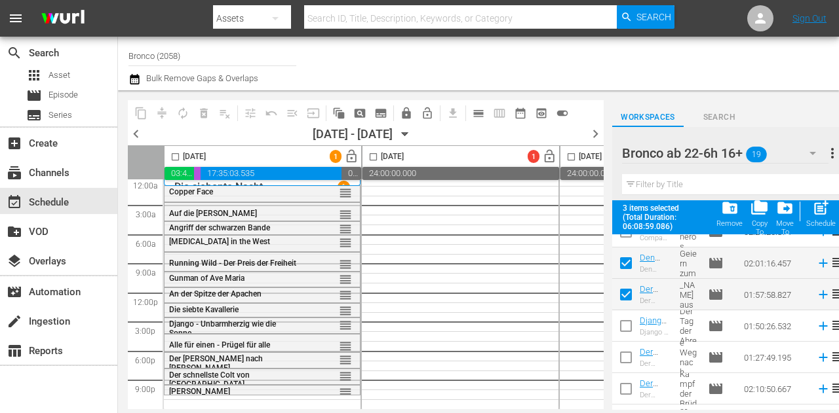
scroll to position [451, 0]
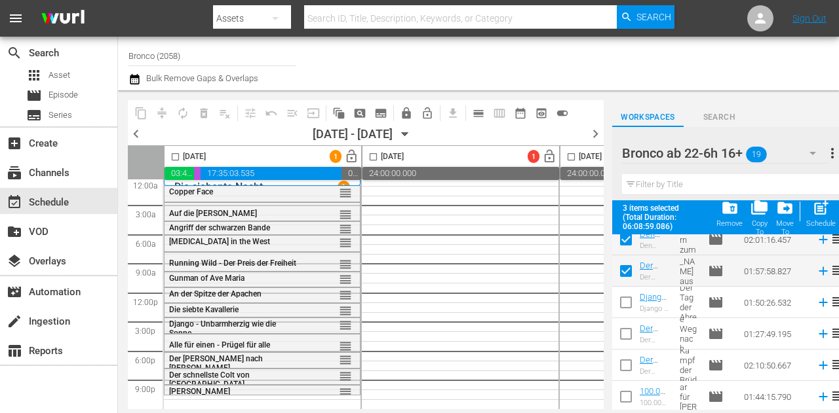
click at [632, 318] on td at bounding box center [626, 333] width 28 height 31
click at [632, 335] on input "checkbox" at bounding box center [626, 337] width 28 height 28
checkbox input "true"
click at [179, 158] on input "checkbox" at bounding box center [175, 159] width 15 height 15
checkbox input "true"
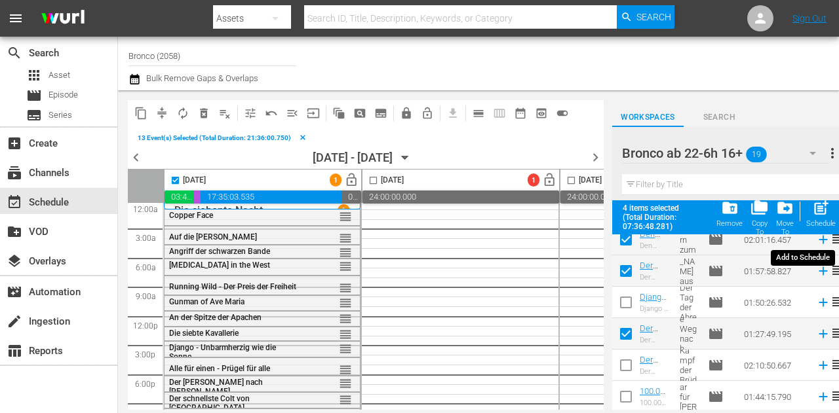
click at [824, 209] on span "post_add" at bounding box center [821, 208] width 18 height 18
checkbox input "false"
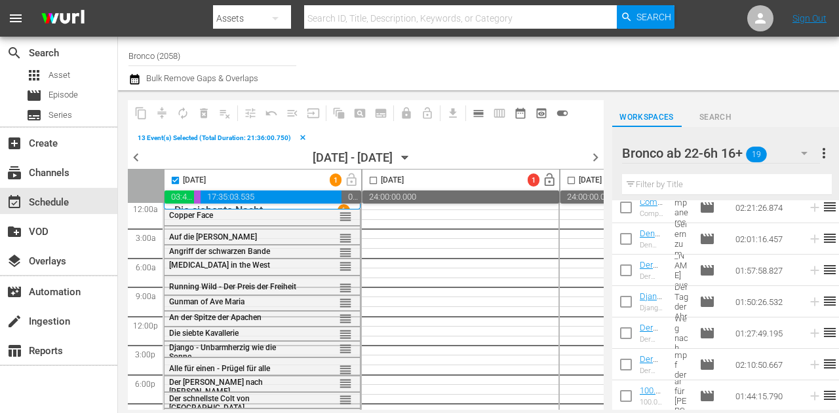
scroll to position [417, 0]
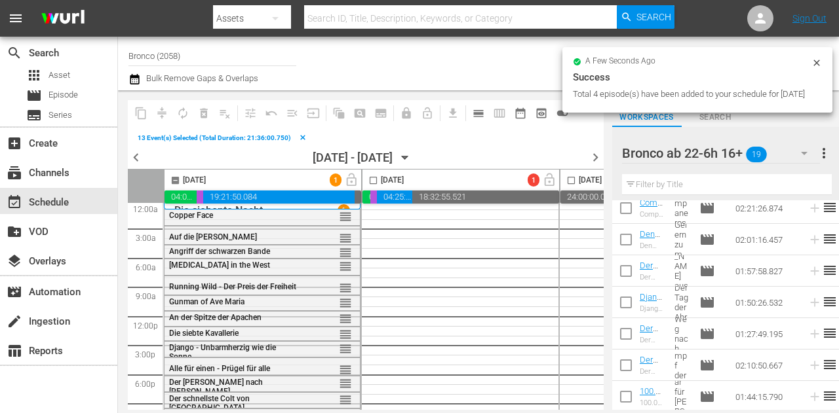
checkbox input "false"
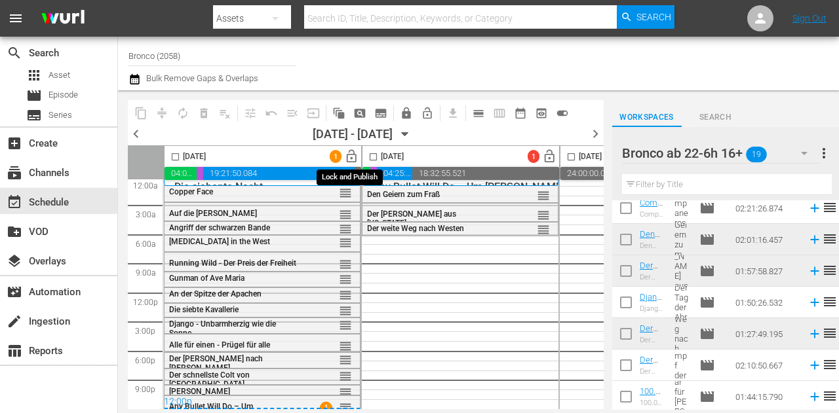
click at [345, 158] on span "lock_open" at bounding box center [351, 156] width 15 height 15
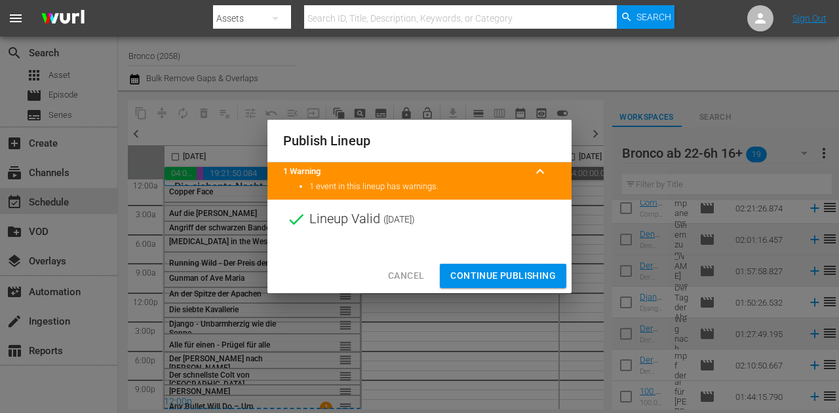
click at [503, 273] on span "Continue Publishing" at bounding box center [502, 276] width 105 height 16
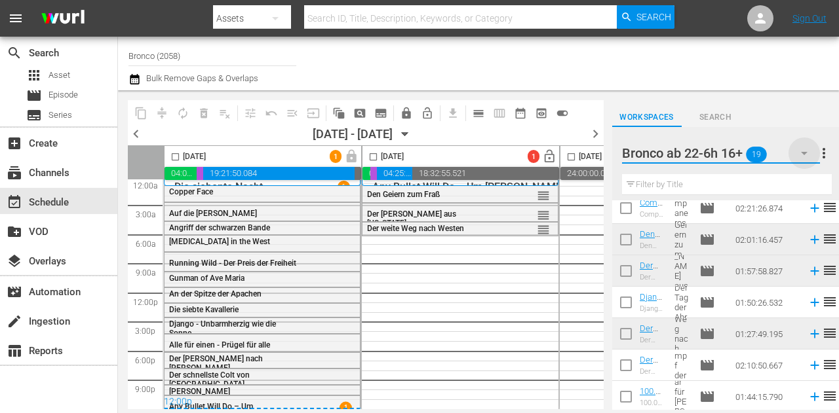
click at [797, 152] on icon "button" at bounding box center [804, 153] width 16 height 16
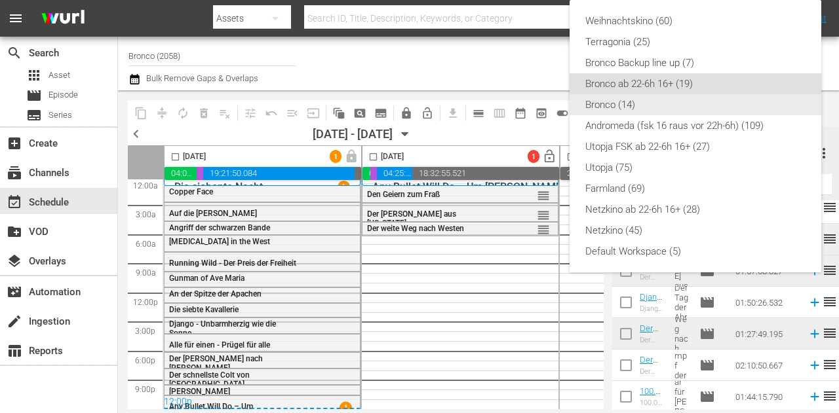
click at [649, 108] on div "Bronco (14)" at bounding box center [695, 104] width 220 height 21
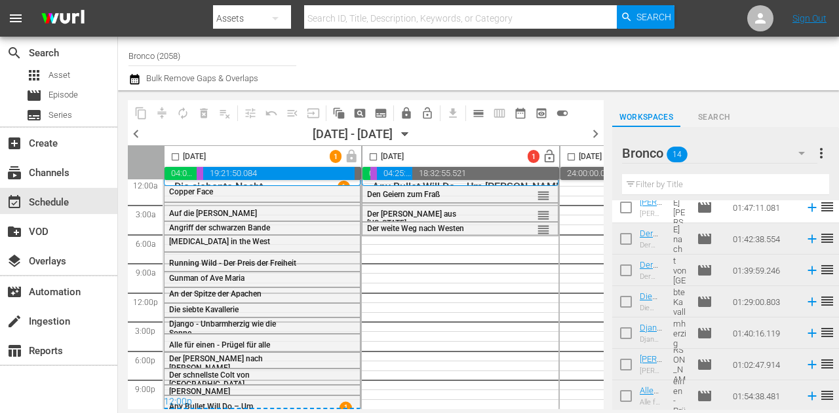
scroll to position [260, 0]
click at [622, 211] on input "checkbox" at bounding box center [626, 211] width 28 height 28
checkbox input "true"
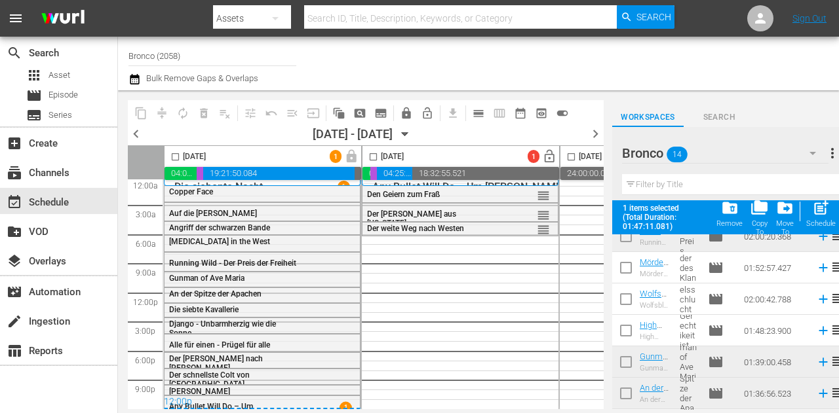
scroll to position [64, 0]
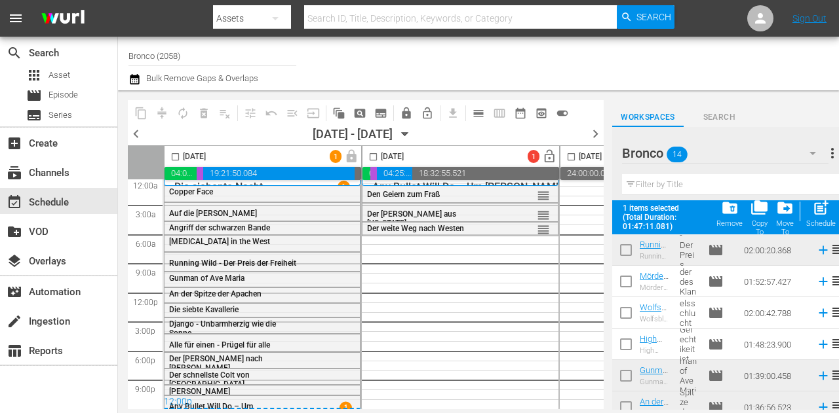
click at [632, 286] on input "checkbox" at bounding box center [626, 285] width 28 height 28
checkbox input "true"
click at [625, 320] on input "checkbox" at bounding box center [626, 316] width 28 height 28
checkbox input "true"
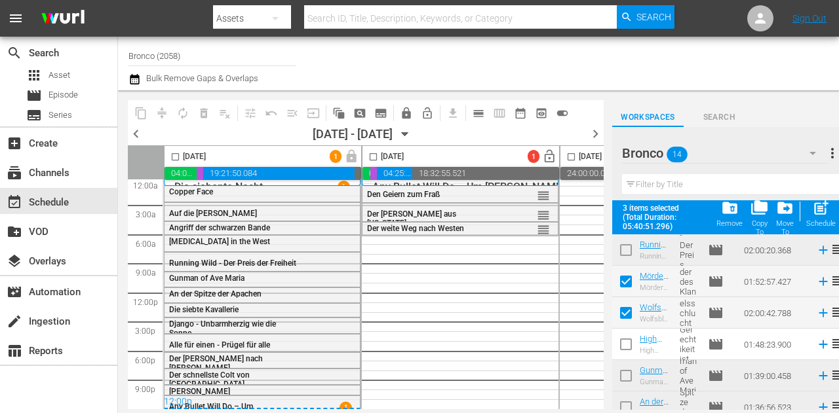
click at [623, 343] on input "checkbox" at bounding box center [626, 347] width 28 height 28
checkbox input "true"
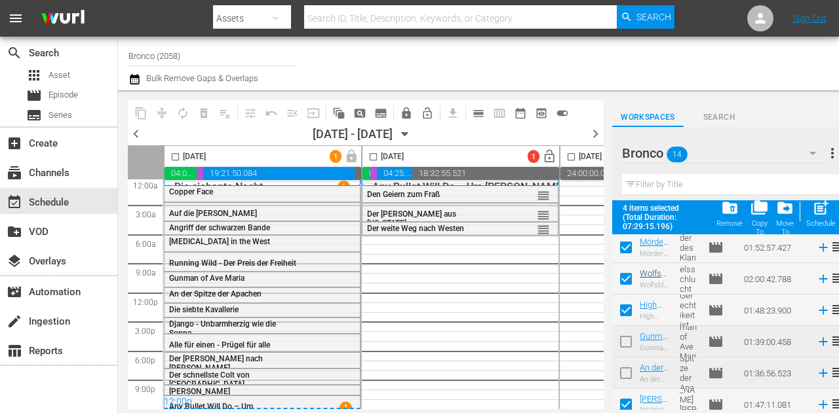
scroll to position [0, 0]
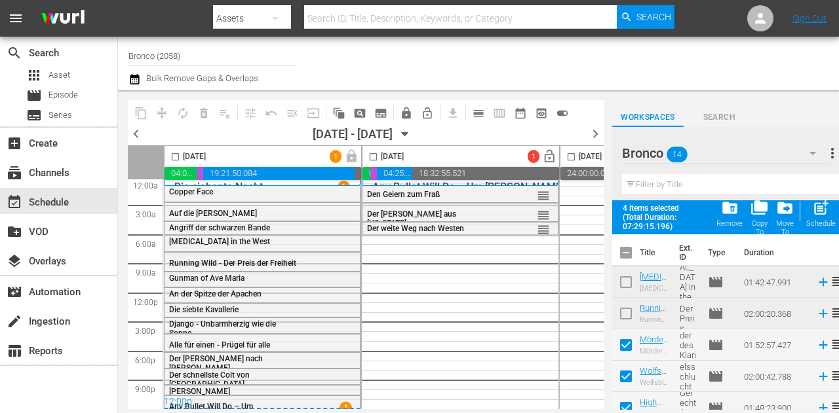
click at [371, 158] on input "checkbox" at bounding box center [373, 159] width 15 height 15
checkbox input "true"
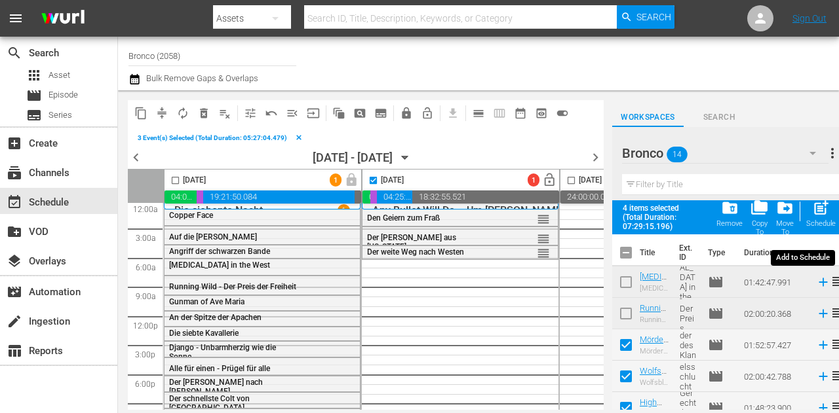
click at [816, 213] on span "post_add" at bounding box center [821, 208] width 18 height 18
checkbox input "false"
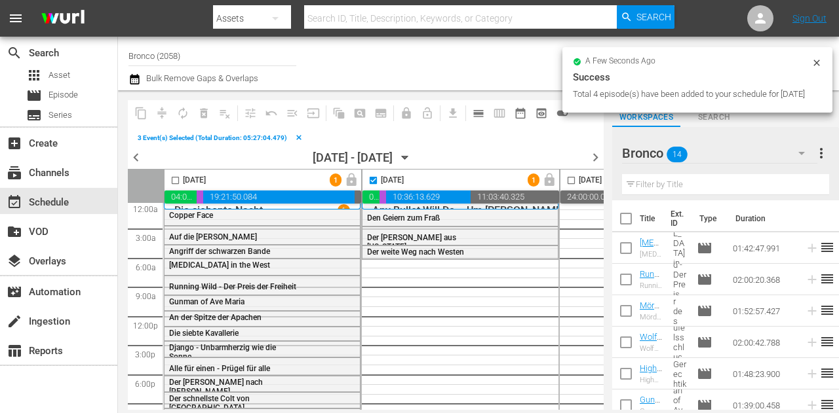
checkbox input "false"
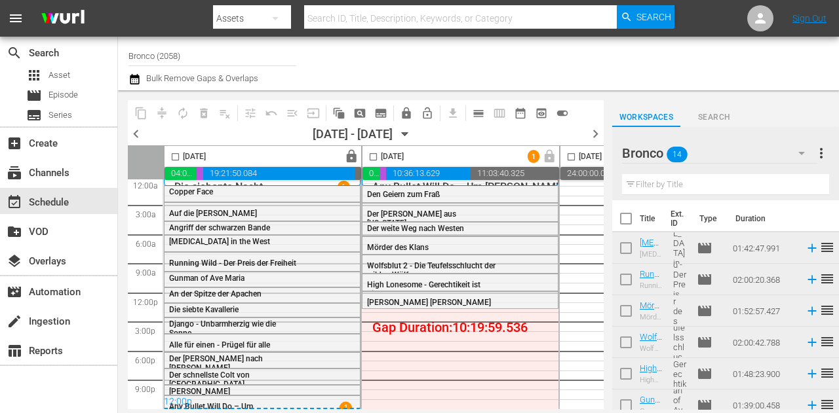
click at [412, 136] on icon "button" at bounding box center [405, 134] width 14 height 14
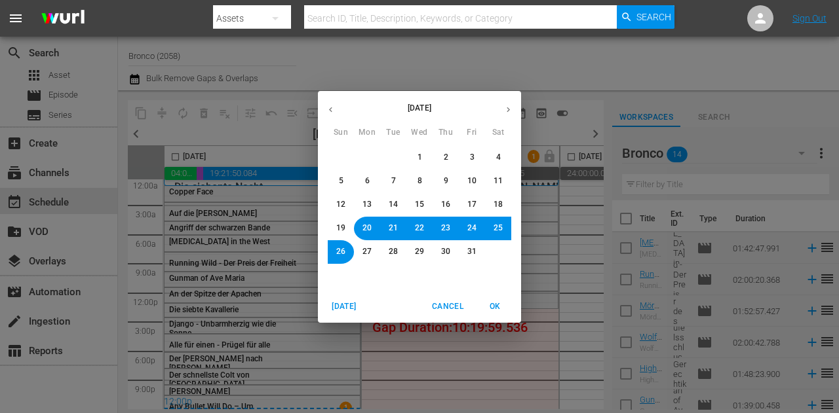
click at [396, 230] on span "21" at bounding box center [393, 228] width 9 height 11
click at [496, 305] on span "OK" at bounding box center [494, 307] width 31 height 14
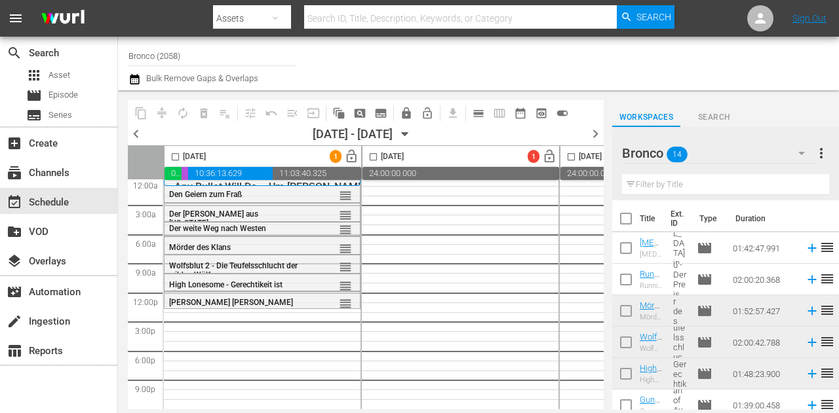
click at [633, 249] on input "checkbox" at bounding box center [626, 251] width 28 height 28
checkbox input "true"
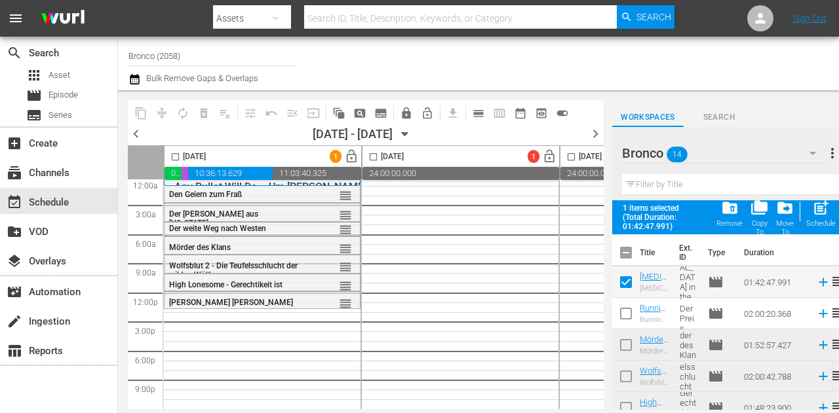
click at [627, 306] on input "checkbox" at bounding box center [626, 317] width 28 height 28
checkbox input "true"
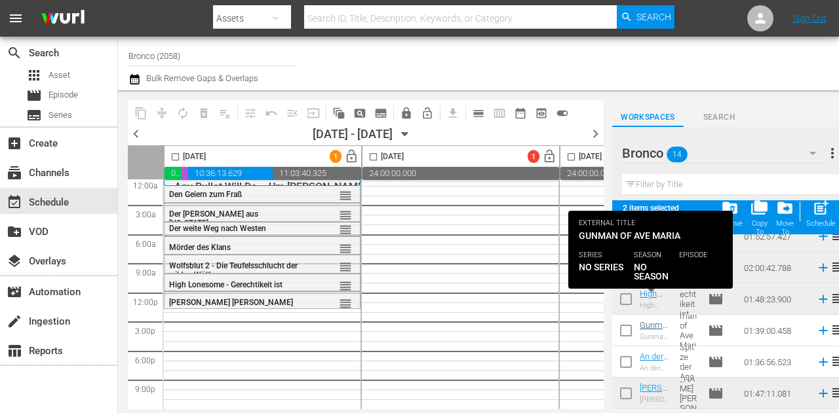
scroll to position [131, 0]
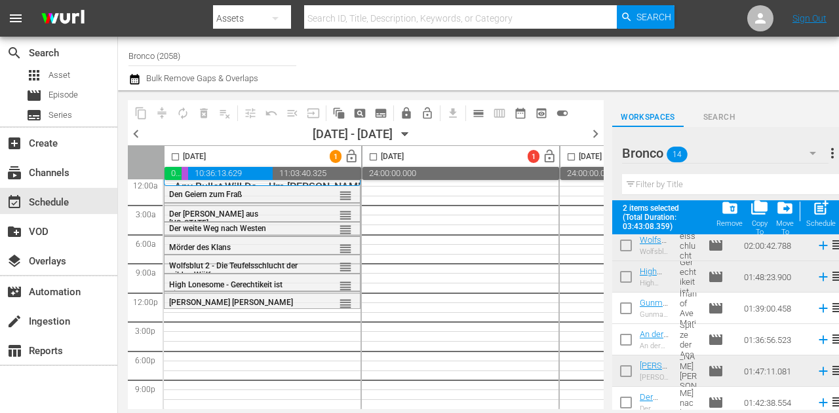
click at [626, 305] on input "checkbox" at bounding box center [626, 311] width 28 height 28
checkbox input "true"
click at [629, 339] on input "checkbox" at bounding box center [626, 343] width 28 height 28
checkbox input "true"
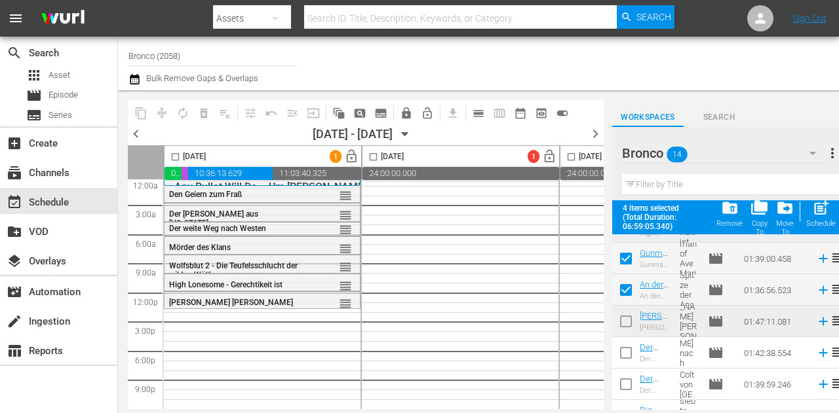
scroll to position [262, 0]
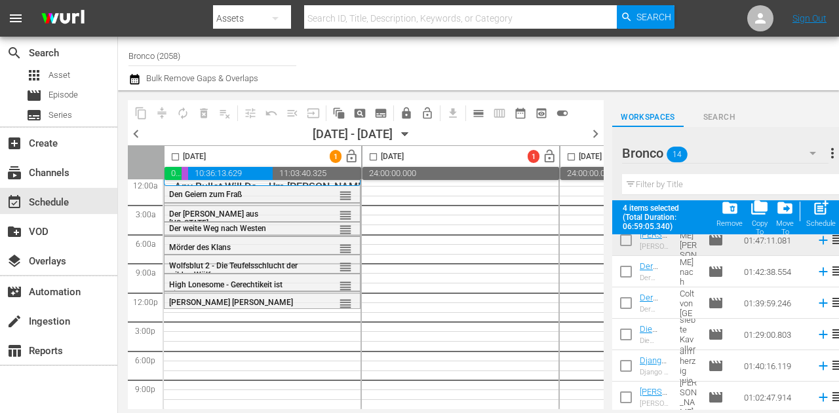
click at [629, 276] on input "checkbox" at bounding box center [626, 275] width 28 height 28
checkbox input "true"
click at [625, 318] on input "checkbox" at bounding box center [626, 306] width 28 height 28
checkbox input "true"
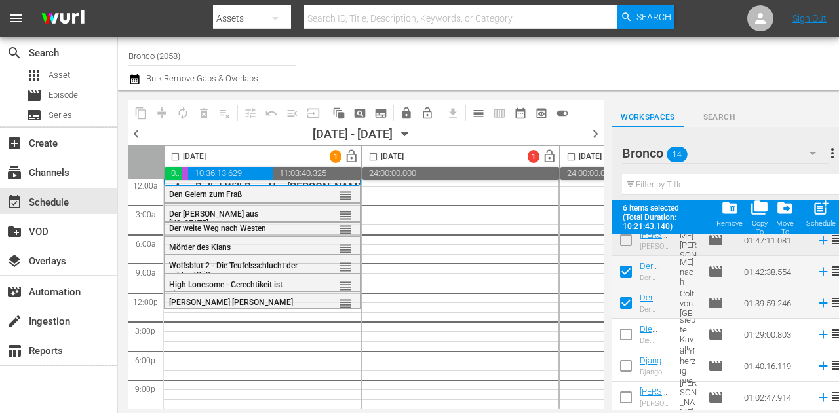
click at [624, 339] on input "checkbox" at bounding box center [626, 338] width 28 height 28
click at [625, 333] on input "checkbox" at bounding box center [626, 338] width 28 height 28
checkbox input "false"
click at [620, 299] on input "checkbox" at bounding box center [626, 306] width 28 height 28
checkbox input "false"
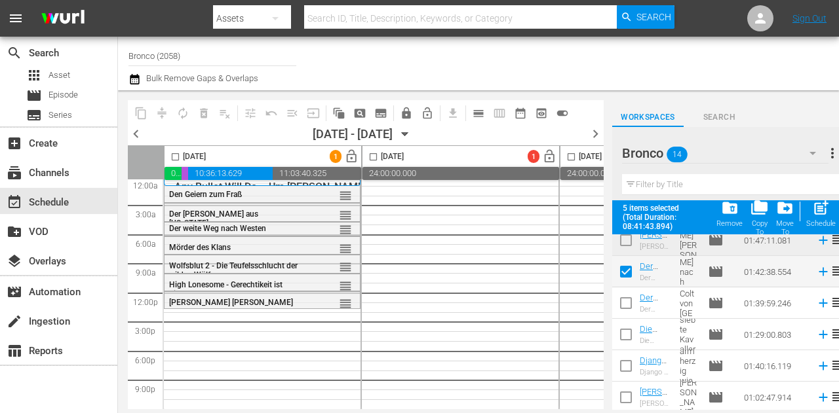
drag, startPoint x: 630, startPoint y: 276, endPoint x: 596, endPoint y: 272, distance: 34.3
click at [630, 275] on input "checkbox" at bounding box center [626, 275] width 28 height 28
checkbox input "false"
click at [181, 158] on input "checkbox" at bounding box center [175, 159] width 15 height 15
checkbox input "true"
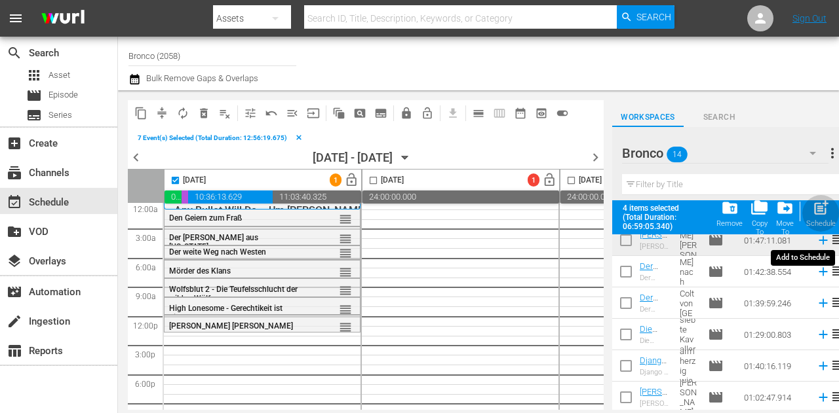
click at [820, 215] on span "post_add" at bounding box center [821, 208] width 18 height 18
checkbox input "false"
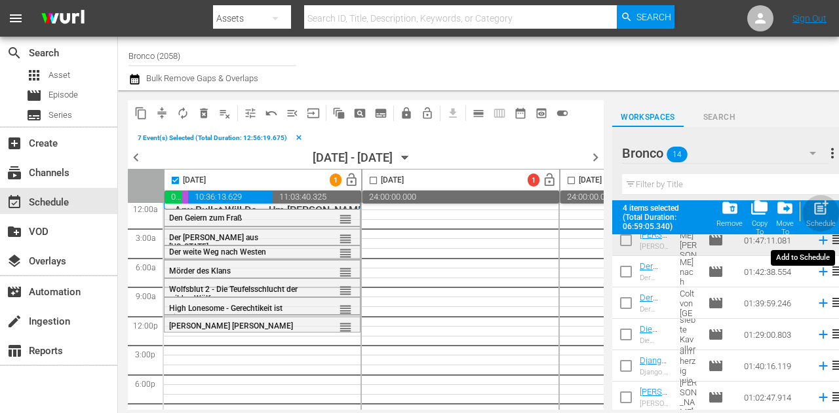
scroll to position [260, 0]
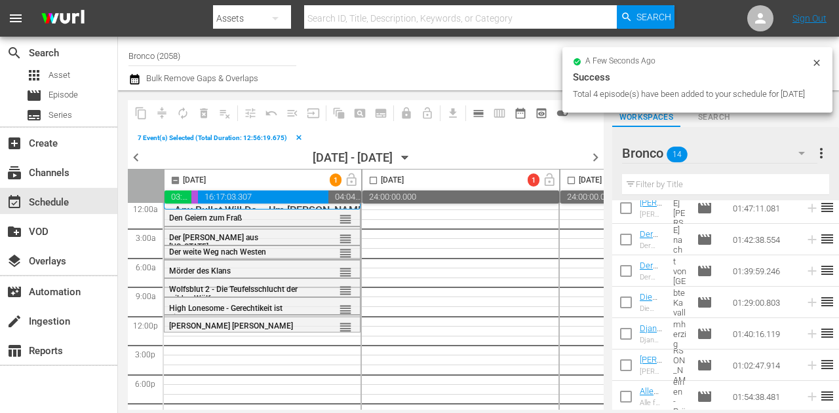
checkbox input "false"
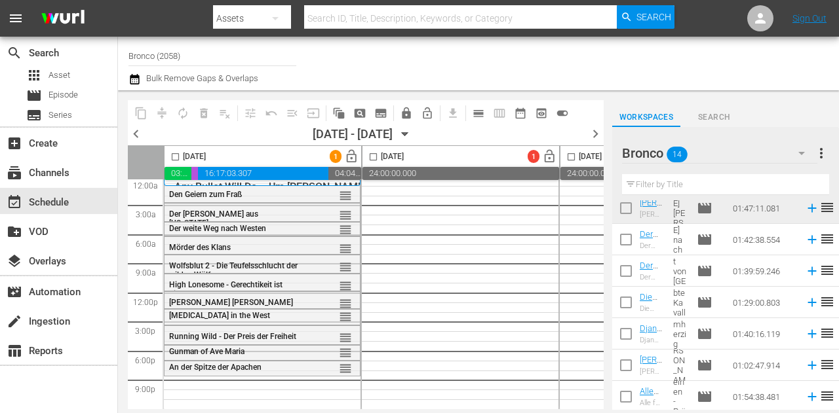
click at [628, 301] on input "checkbox" at bounding box center [626, 306] width 28 height 28
checkbox input "true"
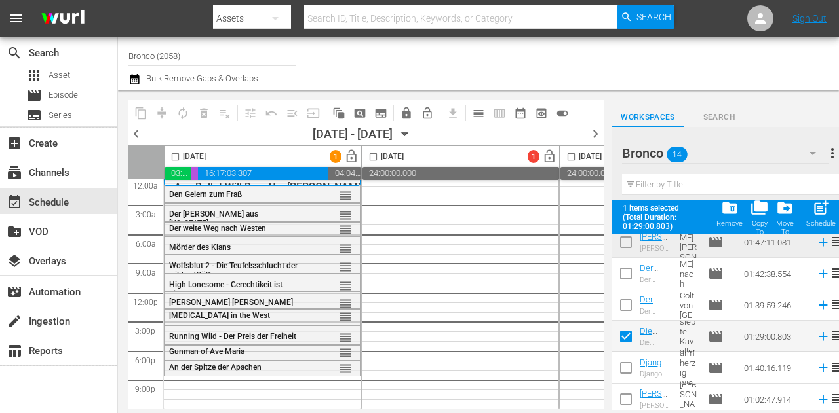
click at [182, 155] on input "checkbox" at bounding box center [175, 159] width 15 height 15
checkbox input "true"
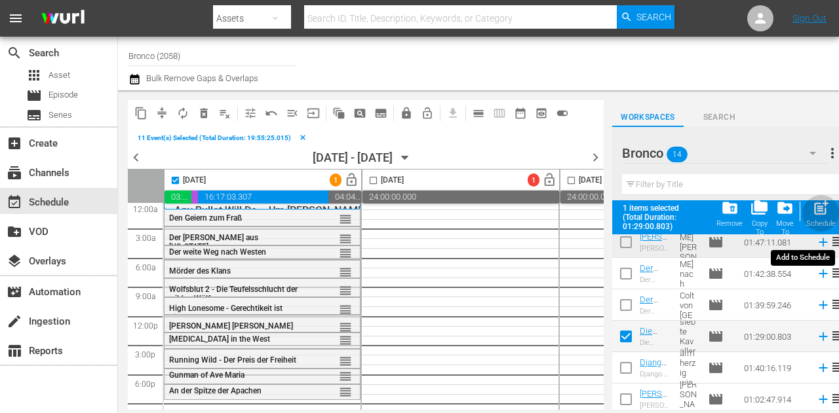
click at [826, 210] on span "post_add" at bounding box center [821, 208] width 18 height 18
checkbox input "false"
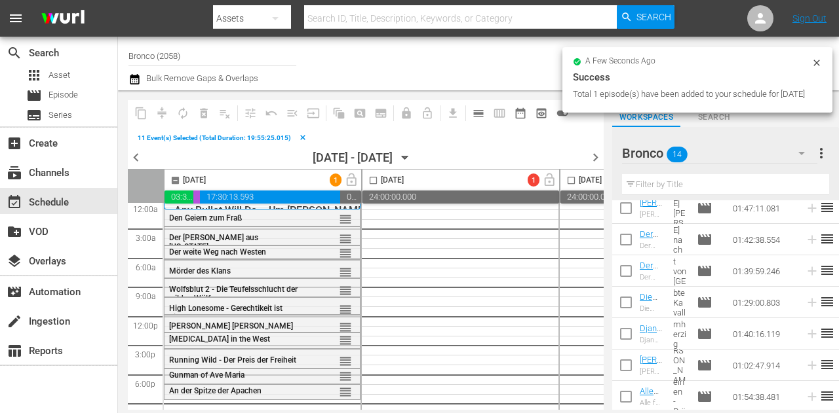
checkbox input "false"
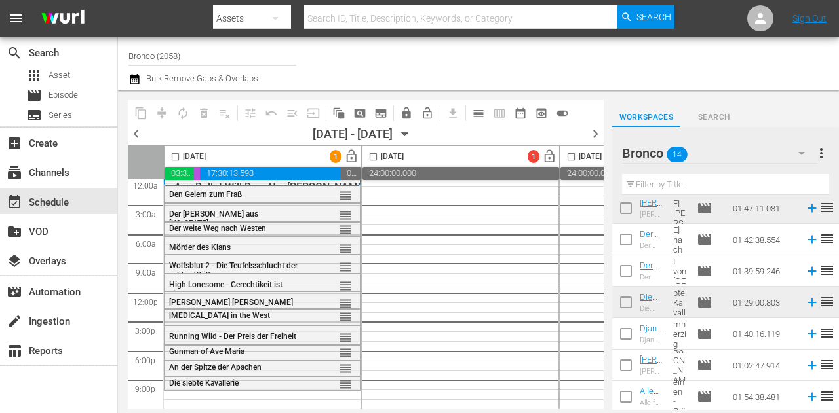
click at [772, 153] on div "Bronco 14" at bounding box center [719, 153] width 195 height 37
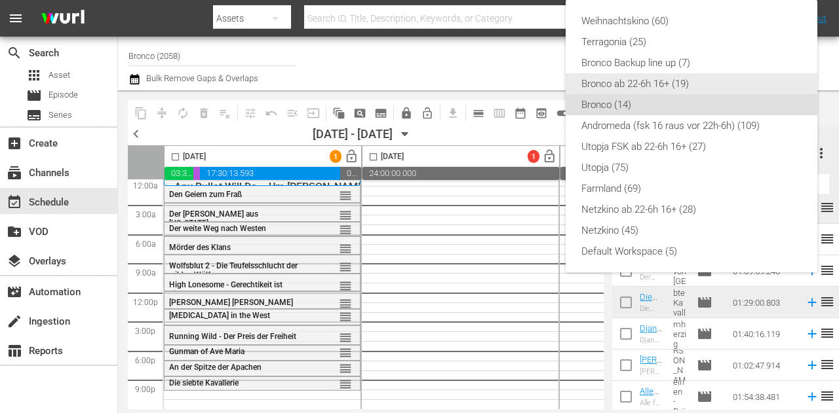
click at [685, 86] on div "Bronco ab 22-6h 16+ (19)" at bounding box center [691, 83] width 220 height 21
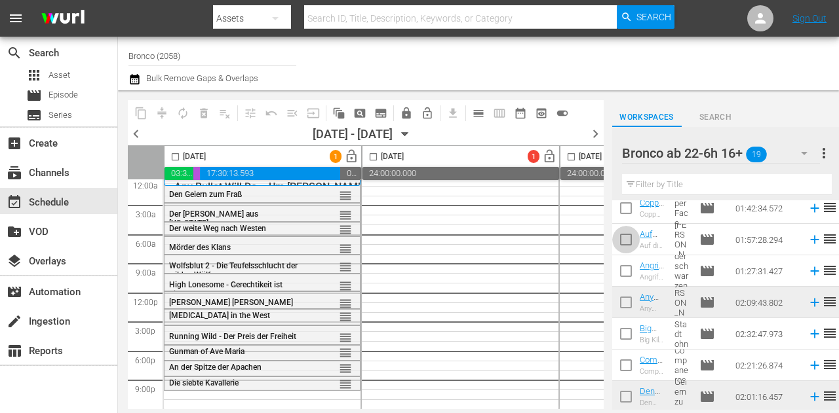
click at [635, 248] on input "checkbox" at bounding box center [626, 243] width 28 height 28
checkbox input "true"
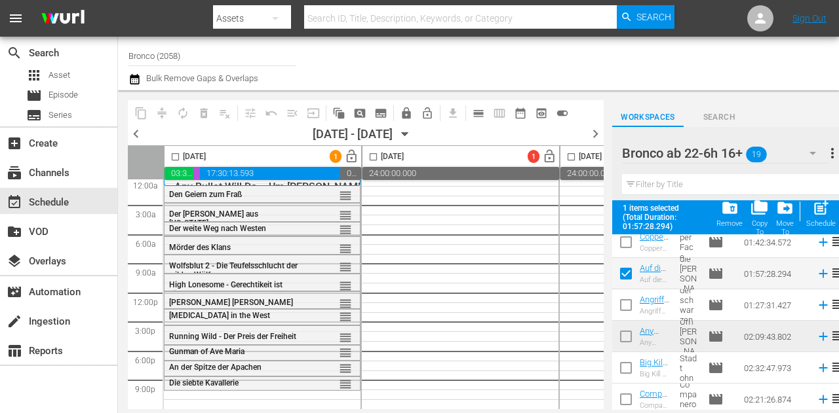
click at [623, 357] on input "checkbox" at bounding box center [626, 371] width 28 height 28
checkbox input "true"
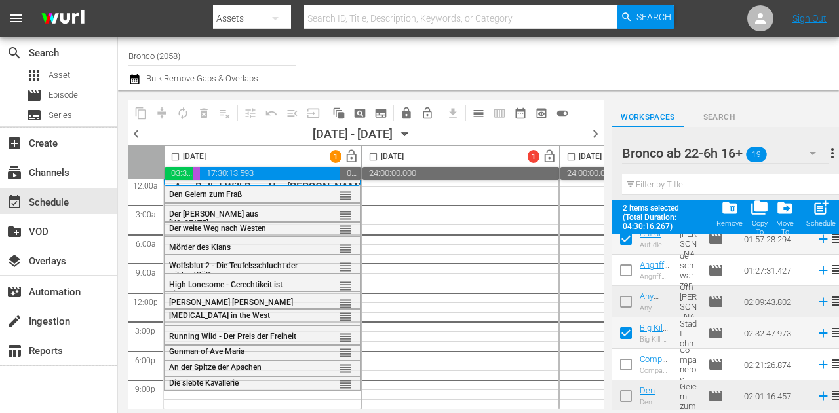
scroll to position [391, 0]
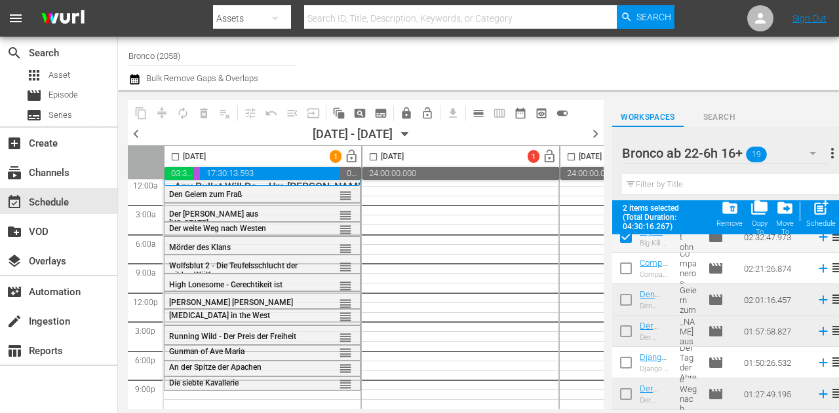
click at [638, 356] on input "checkbox" at bounding box center [626, 366] width 28 height 28
checkbox input "true"
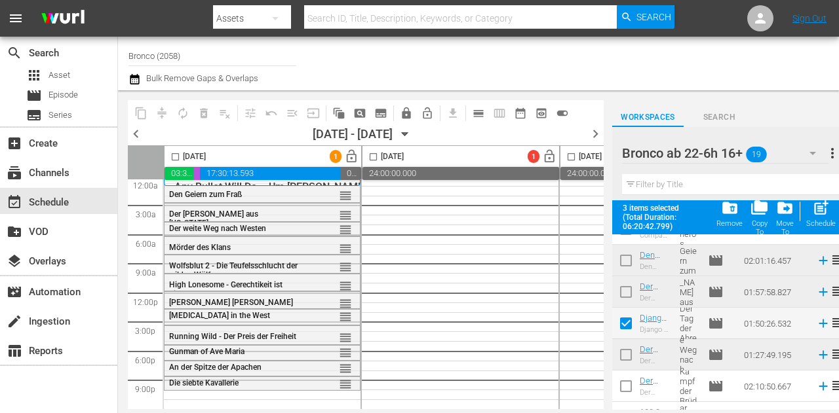
scroll to position [451, 0]
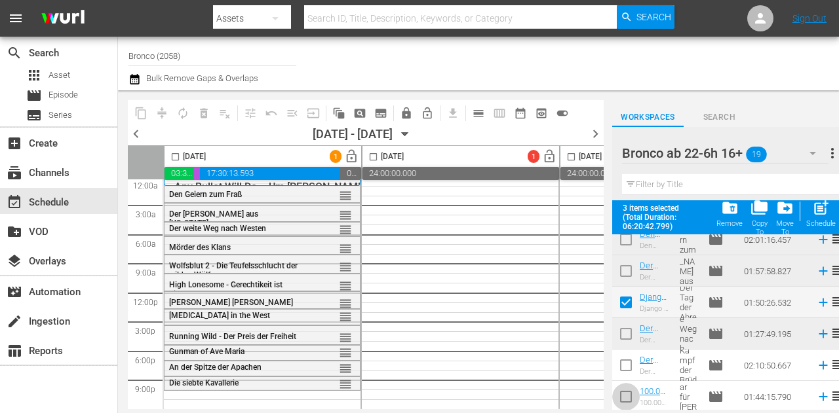
click at [629, 392] on input "checkbox" at bounding box center [626, 400] width 28 height 28
checkbox input "true"
click at [172, 157] on input "checkbox" at bounding box center [175, 159] width 15 height 15
checkbox input "true"
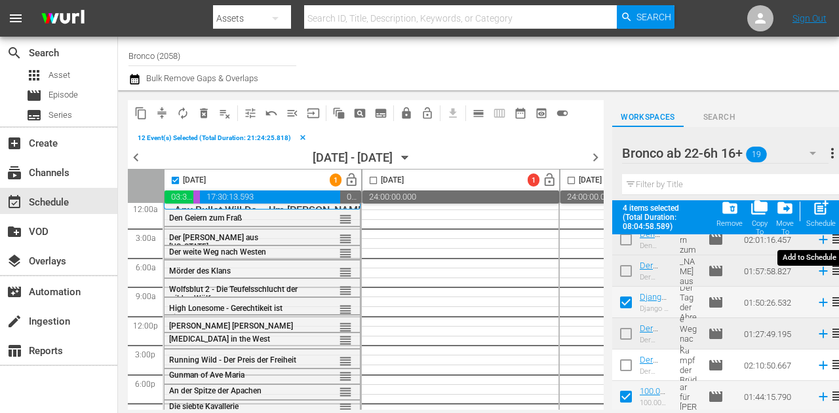
click at [823, 219] on div "Schedule" at bounding box center [820, 223] width 29 height 9
checkbox input "false"
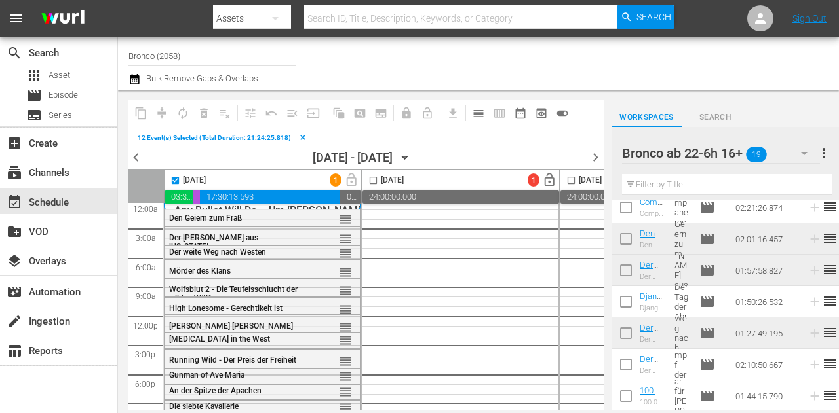
scroll to position [417, 0]
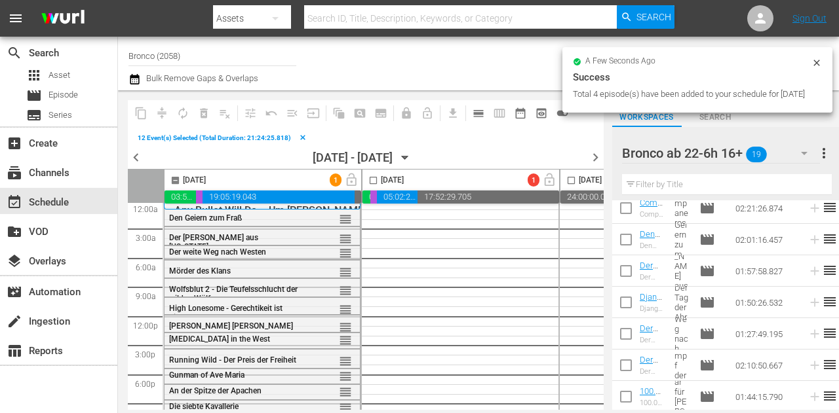
checkbox input "false"
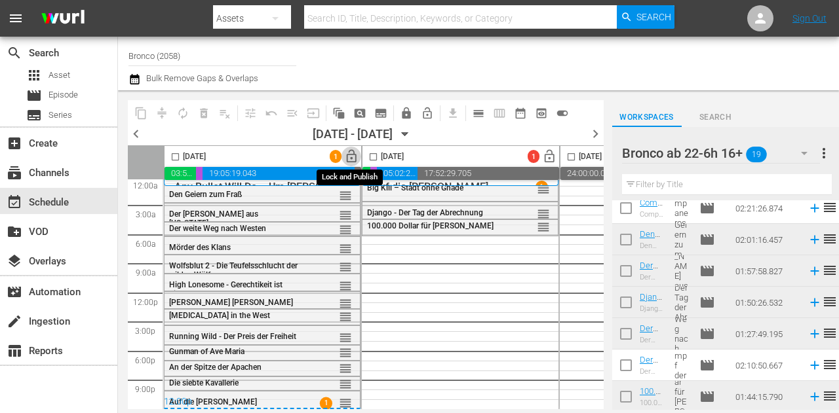
click at [354, 158] on span "lock_open" at bounding box center [351, 156] width 15 height 15
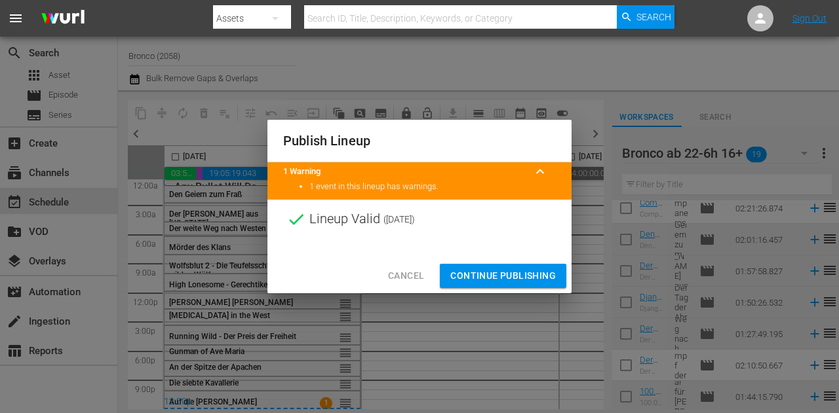
click at [523, 282] on span "Continue Publishing" at bounding box center [502, 276] width 105 height 16
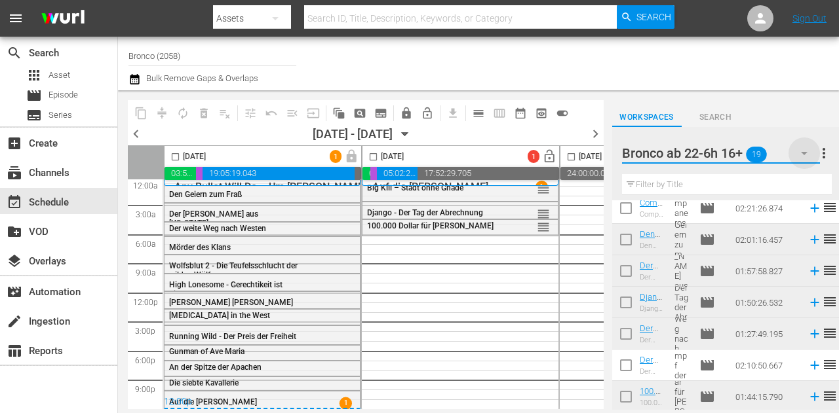
click at [799, 154] on icon "button" at bounding box center [804, 153] width 16 height 16
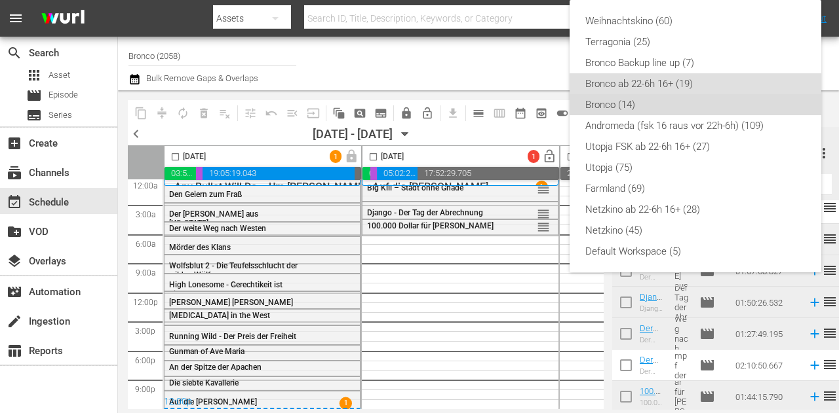
click at [650, 106] on div "Bronco (14)" at bounding box center [695, 104] width 220 height 21
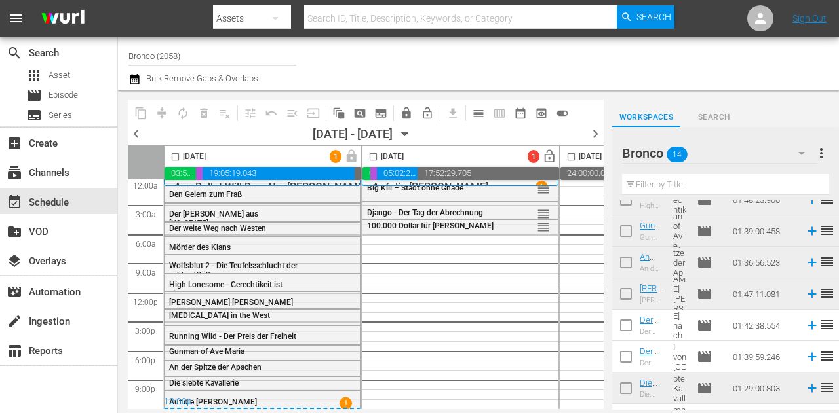
scroll to position [260, 0]
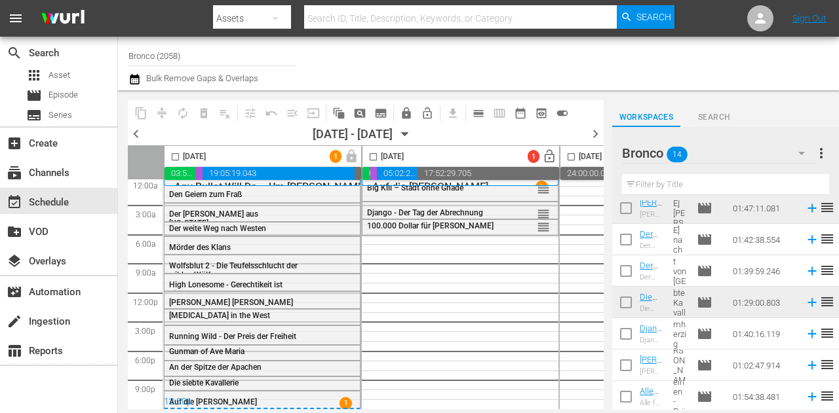
click at [624, 241] on input "checkbox" at bounding box center [626, 243] width 28 height 28
checkbox input "true"
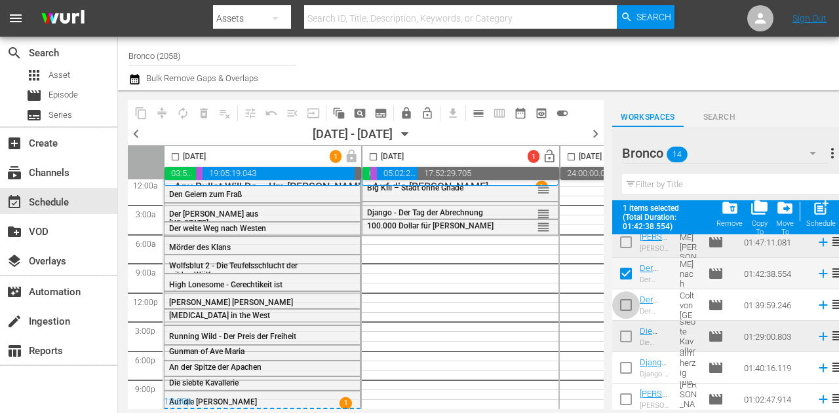
click at [624, 307] on input "checkbox" at bounding box center [626, 308] width 28 height 28
checkbox input "true"
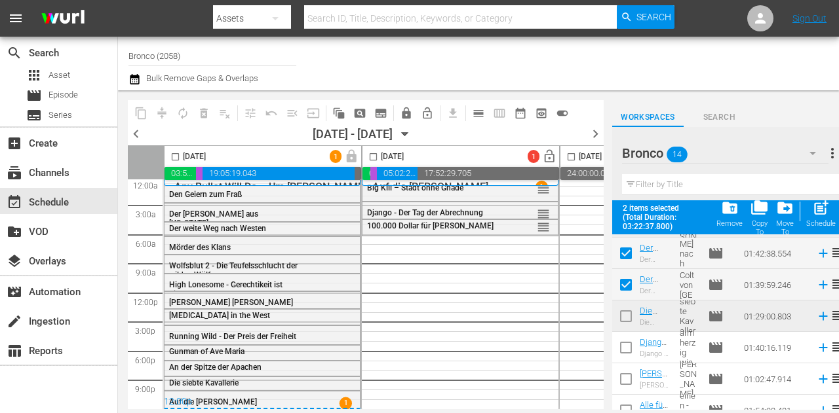
scroll to position [294, 0]
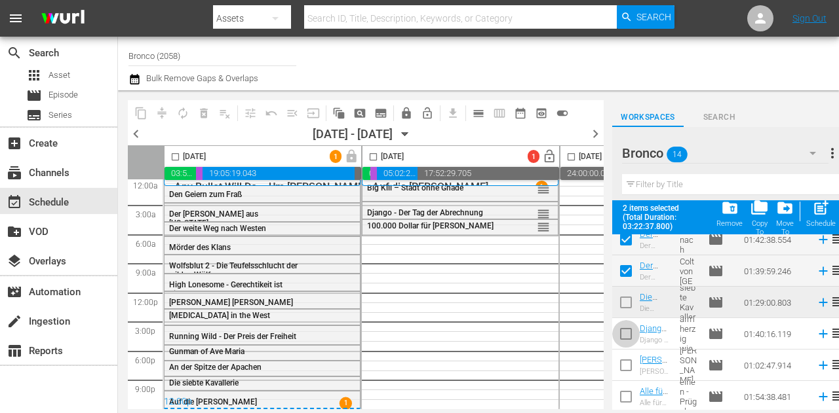
click at [626, 337] on input "checkbox" at bounding box center [626, 337] width 28 height 28
checkbox input "true"
click at [628, 373] on input "checkbox" at bounding box center [626, 368] width 28 height 28
checkbox input "true"
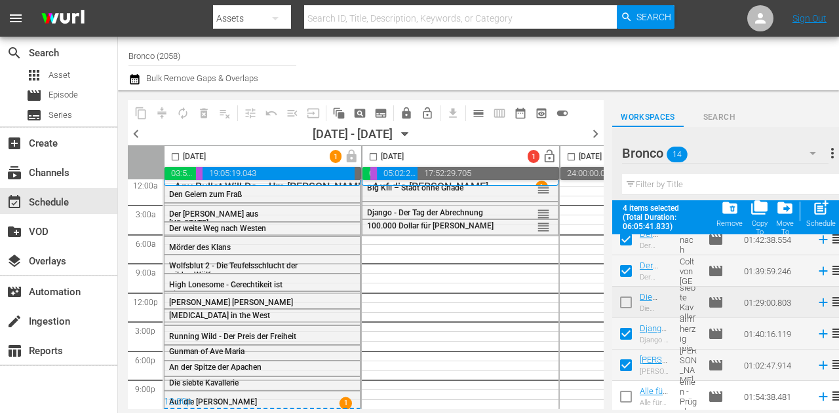
click at [628, 392] on input "checkbox" at bounding box center [626, 400] width 28 height 28
checkbox input "true"
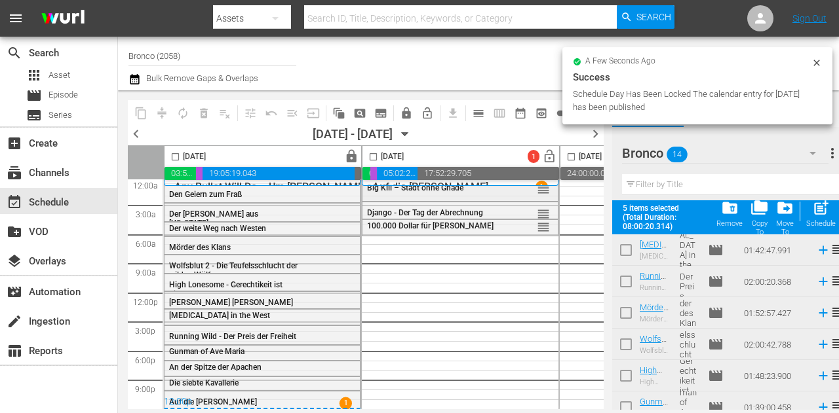
scroll to position [0, 0]
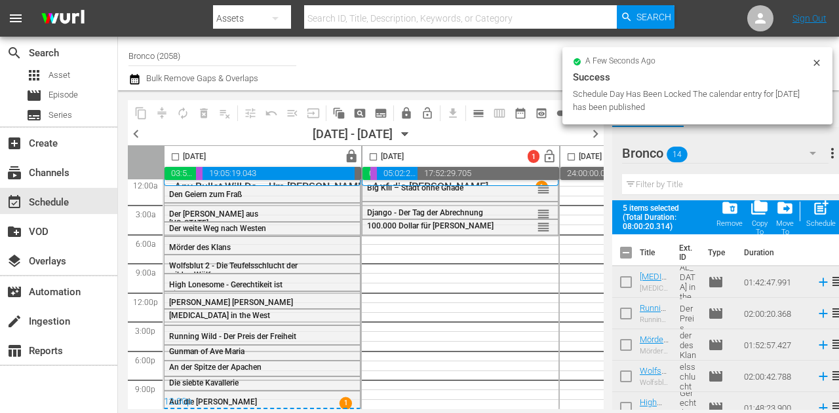
click at [368, 155] on input "checkbox" at bounding box center [373, 159] width 15 height 15
checkbox input "true"
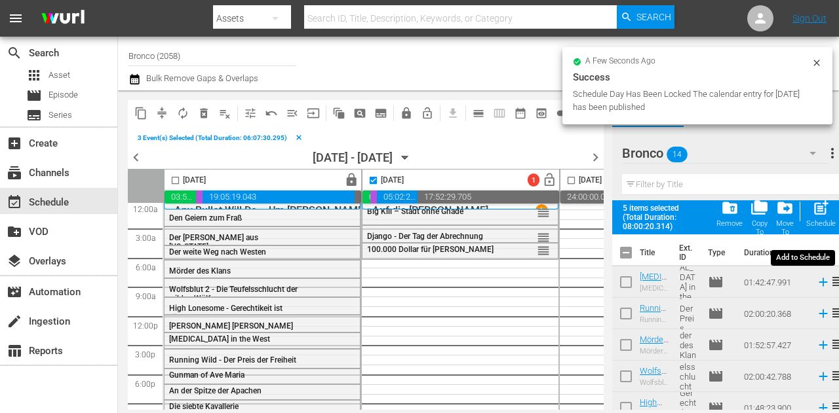
click at [818, 209] on span "post_add" at bounding box center [821, 208] width 18 height 18
checkbox input "false"
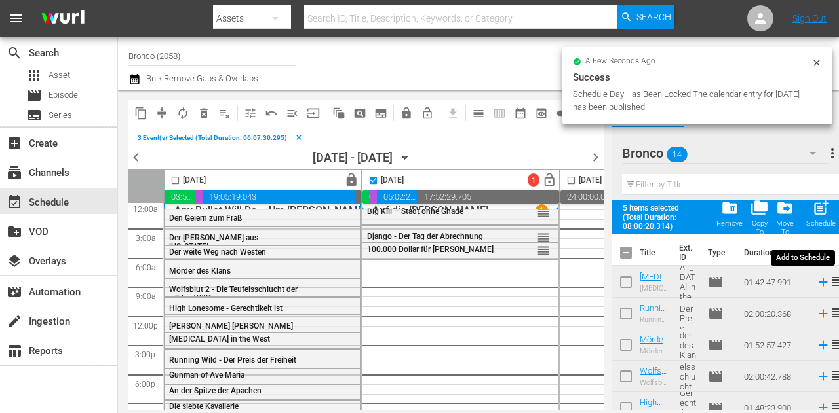
checkbox input "false"
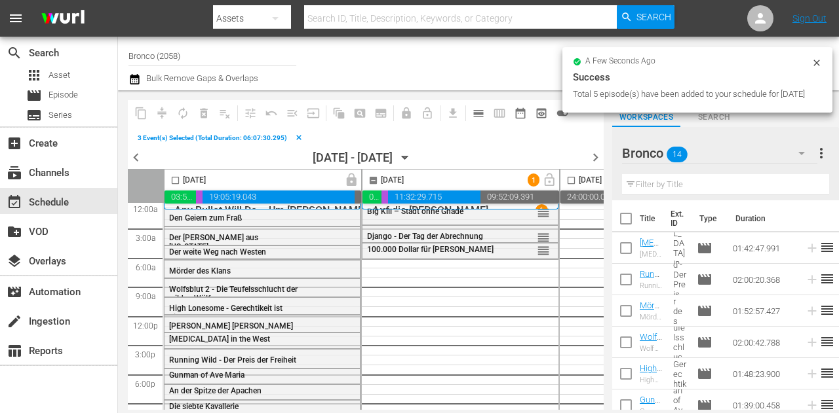
checkbox input "false"
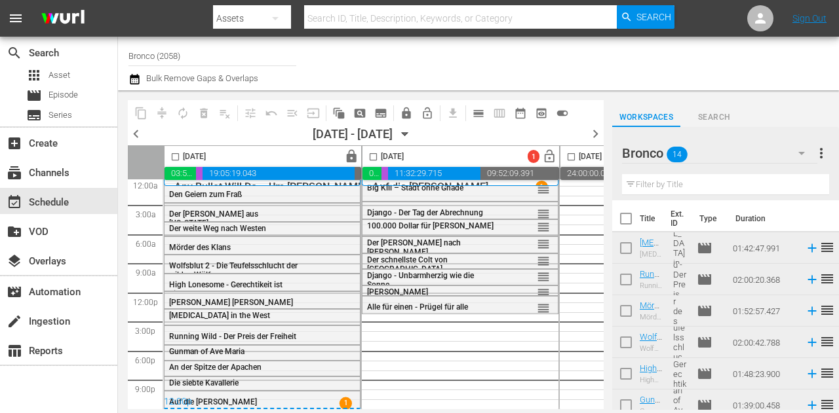
click at [772, 158] on div "Bronco 14" at bounding box center [719, 153] width 195 height 37
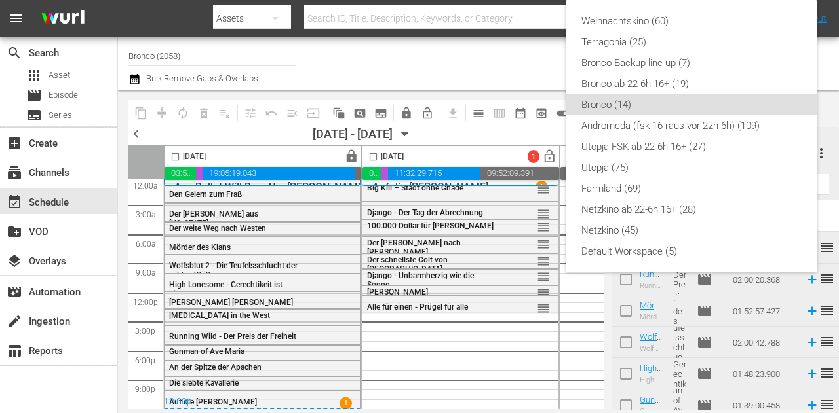
click at [451, 57] on div "Weihnachtskino (60) Terragonia (25) Bronco Backup line up (7) Bronco ab 22-6h 1…" at bounding box center [419, 206] width 839 height 413
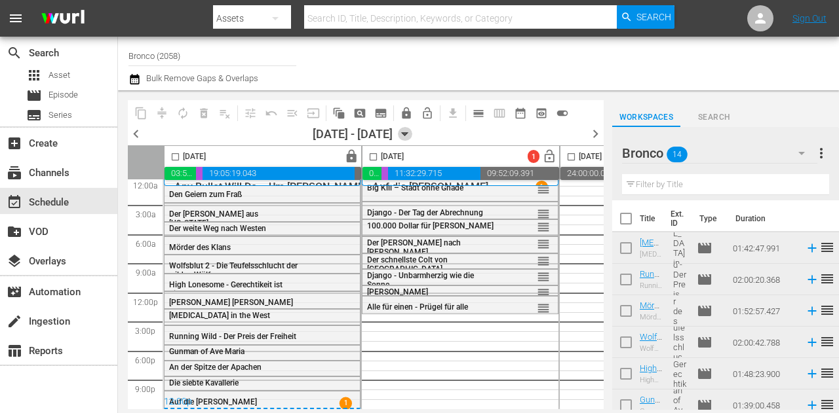
click at [412, 138] on icon "button" at bounding box center [405, 134] width 14 height 14
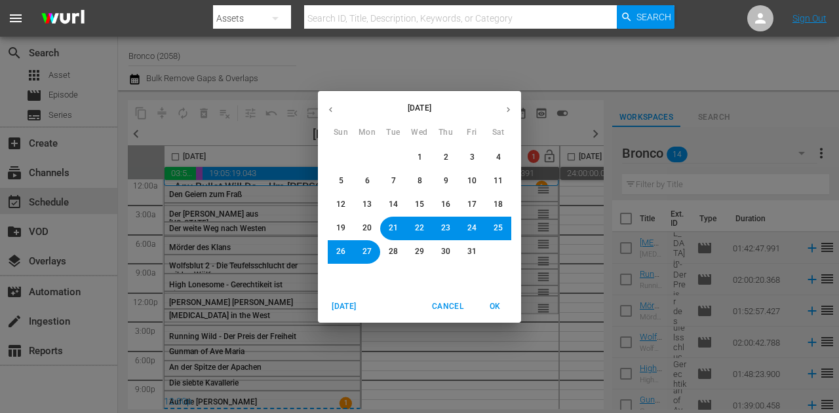
click at [415, 229] on span "22" at bounding box center [419, 228] width 9 height 11
click at [497, 311] on span "OK" at bounding box center [494, 307] width 31 height 14
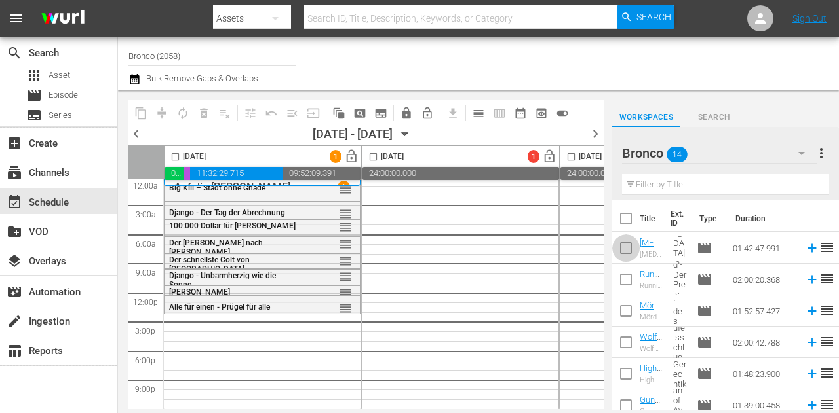
click at [630, 253] on input "checkbox" at bounding box center [626, 251] width 28 height 28
checkbox input "true"
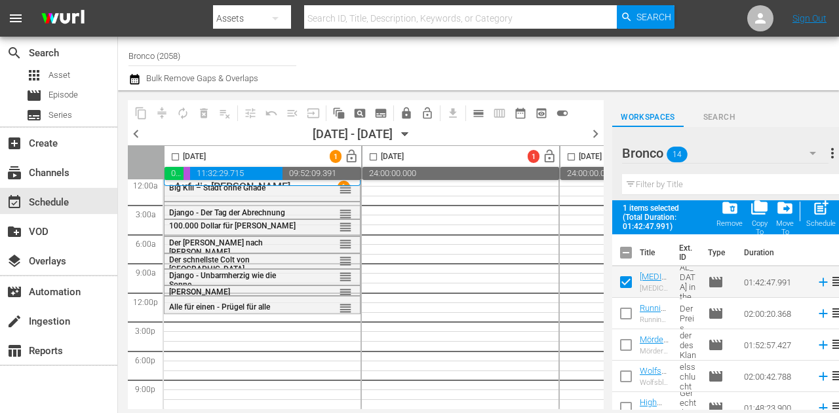
click at [622, 314] on input "checkbox" at bounding box center [626, 317] width 28 height 28
checkbox input "true"
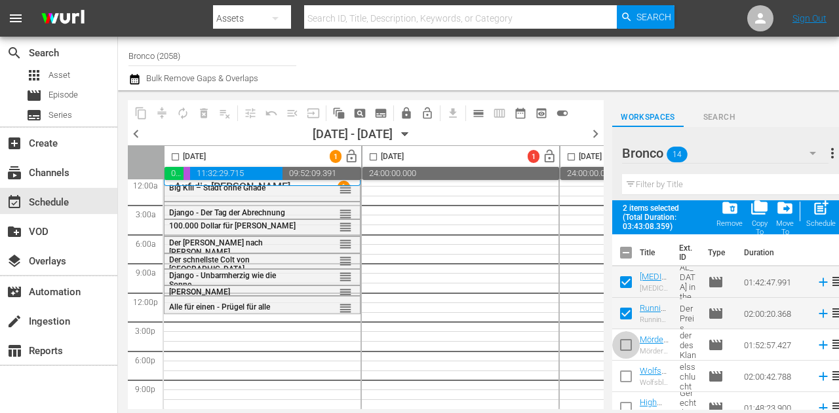
click at [620, 355] on input "checkbox" at bounding box center [626, 348] width 28 height 28
checkbox input "true"
click at [173, 158] on input "checkbox" at bounding box center [175, 159] width 15 height 15
checkbox input "true"
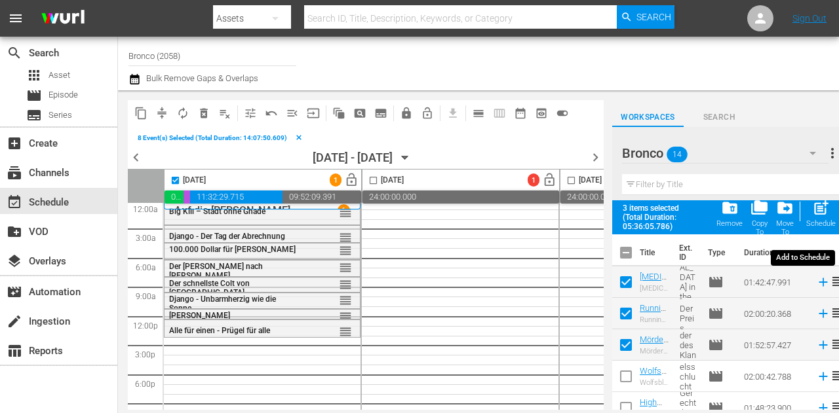
click at [829, 218] on div "post_add Schedule" at bounding box center [820, 213] width 29 height 29
checkbox input "false"
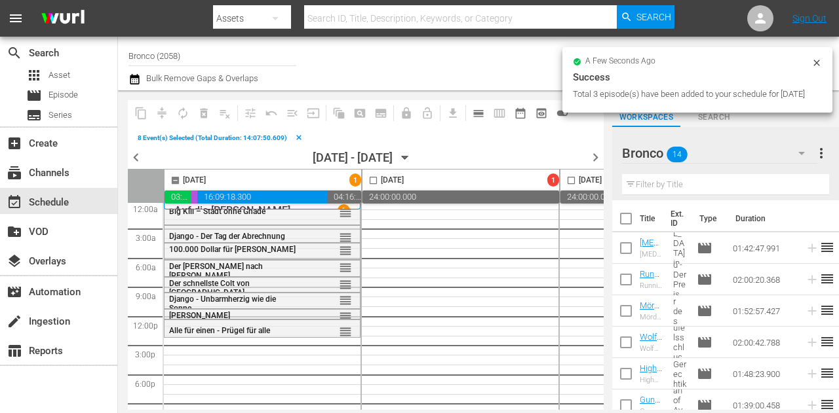
checkbox input "false"
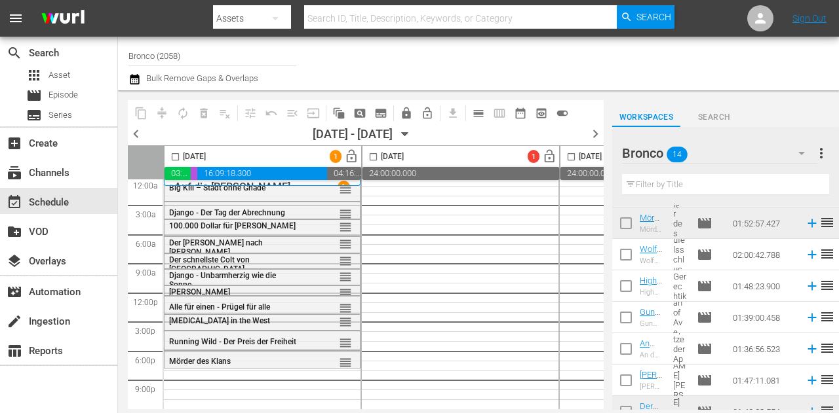
scroll to position [64, 0]
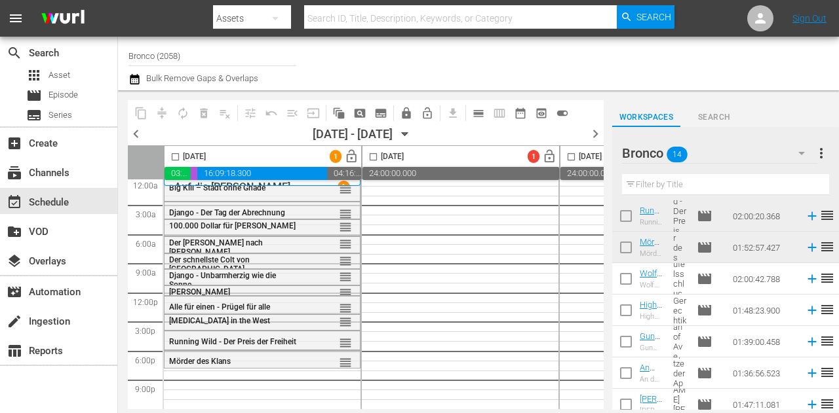
click at [623, 276] on input "checkbox" at bounding box center [626, 282] width 28 height 28
checkbox input "true"
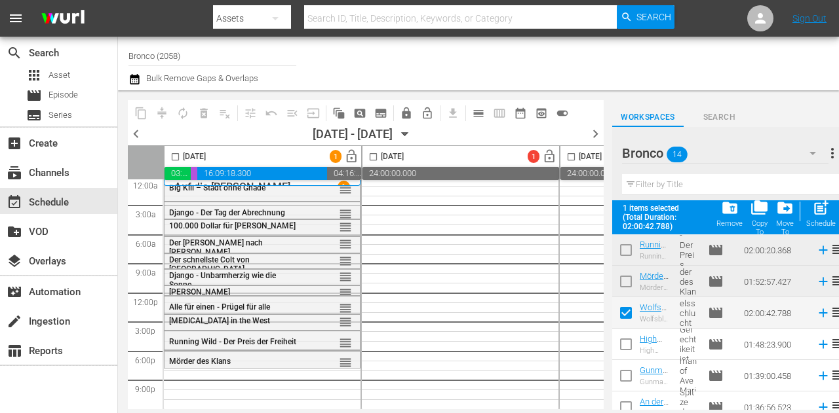
click at [180, 159] on input "checkbox" at bounding box center [175, 159] width 15 height 15
checkbox input "true"
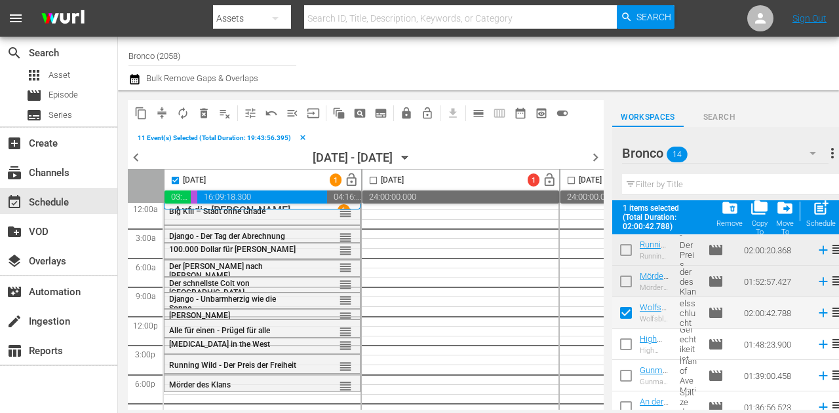
click at [813, 209] on span "post_add" at bounding box center [821, 208] width 18 height 18
checkbox input "false"
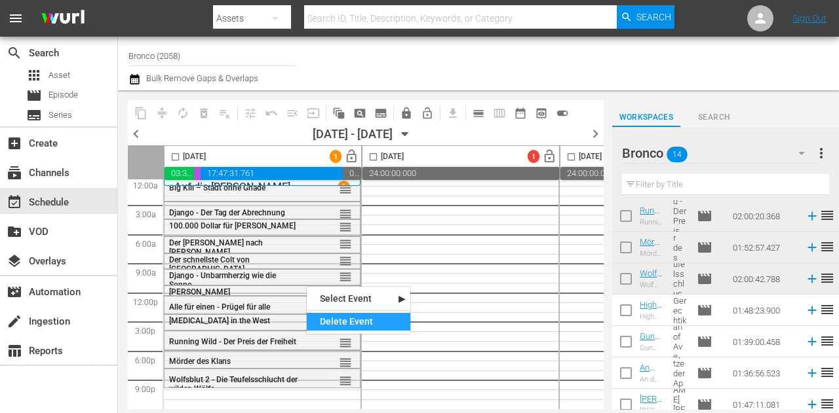
click at [330, 320] on div "Delete Event" at bounding box center [359, 322] width 104 height 18
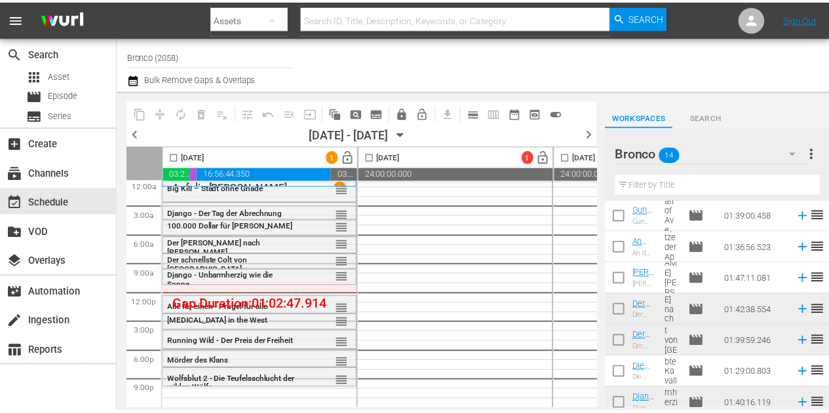
scroll to position [260, 0]
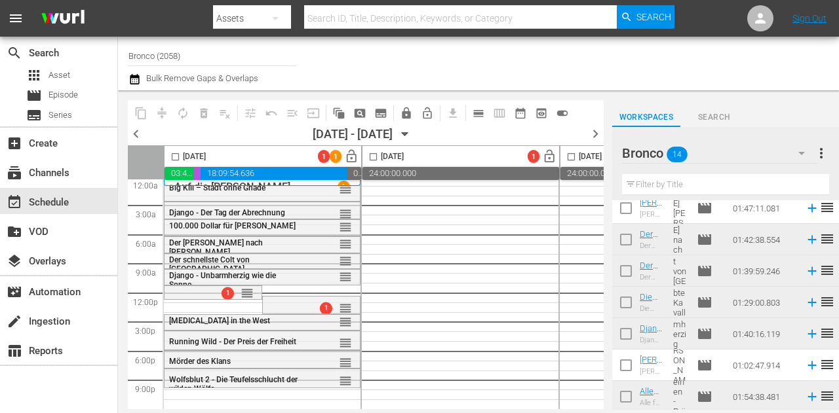
click at [174, 155] on input "checkbox" at bounding box center [175, 159] width 15 height 15
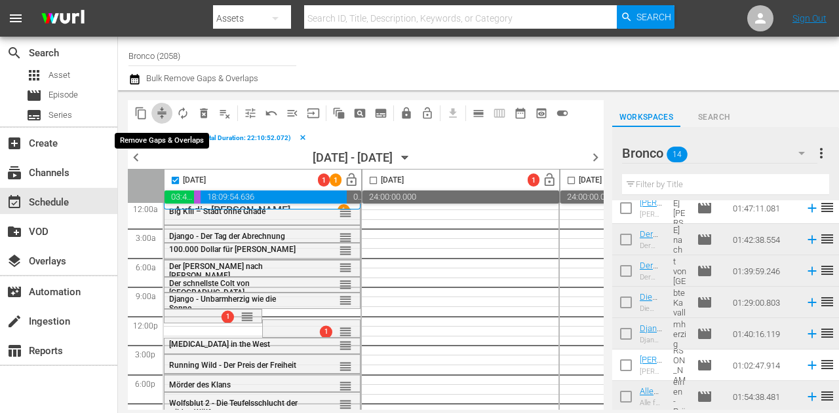
click at [165, 114] on span "compress" at bounding box center [161, 113] width 13 height 13
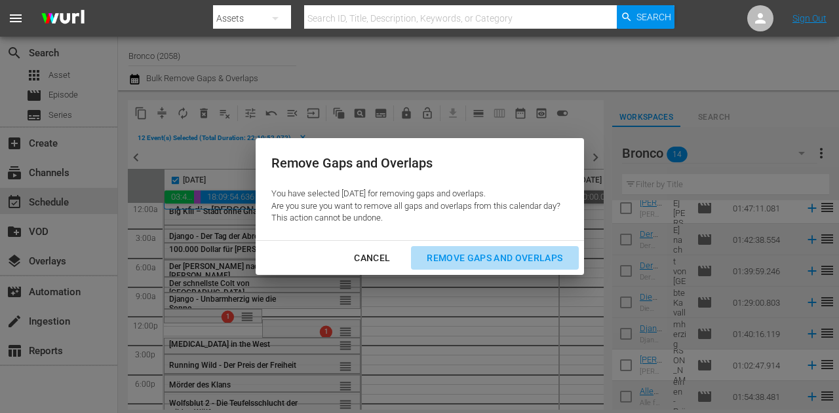
click at [506, 256] on div "Remove Gaps and Overlaps" at bounding box center [494, 258] width 157 height 16
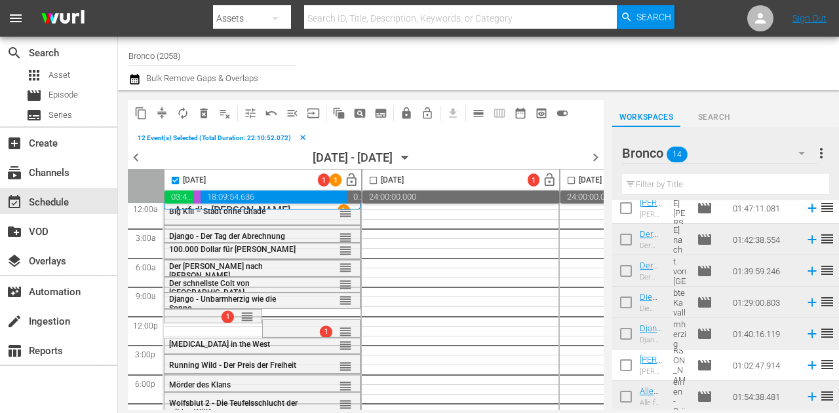
checkbox input "false"
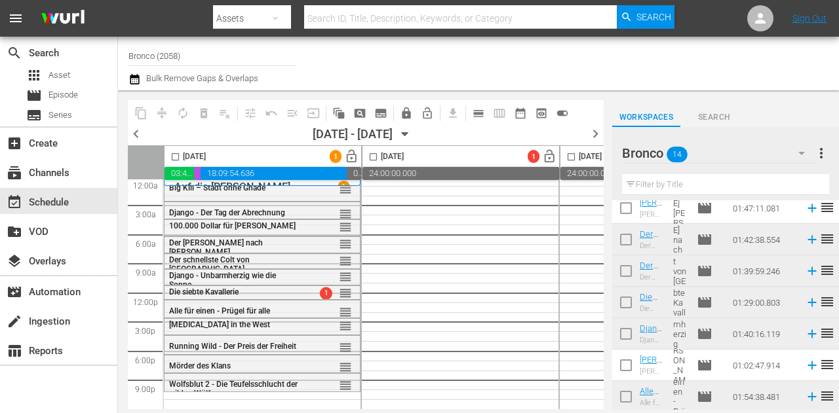
click at [738, 157] on div "Bronco 14" at bounding box center [719, 153] width 195 height 37
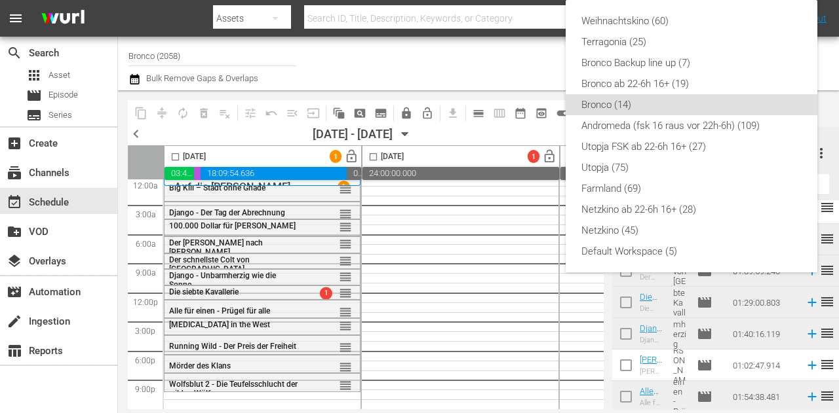
click at [489, 71] on div "Weihnachtskino (60) Terragonia (25) Bronco Backup line up (7) Bronco ab 22-6h 1…" at bounding box center [419, 206] width 839 height 413
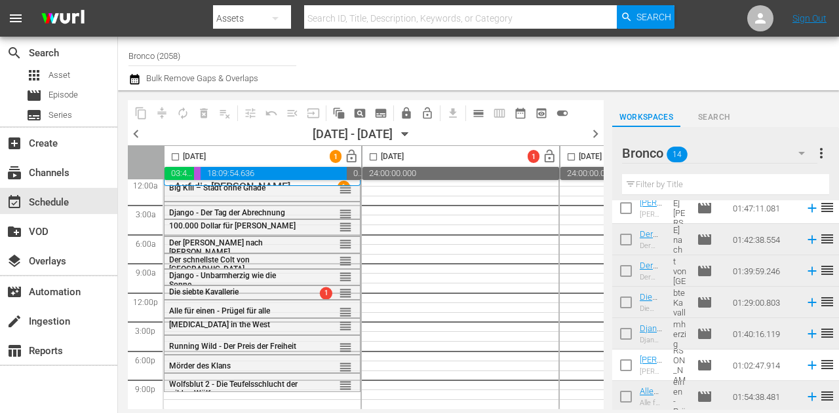
click at [448, 68] on div "Channel Title Bronco (2058) Bulk Remove Gaps & Overlaps" at bounding box center [319, 63] width 382 height 47
click at [67, 170] on div "subscriptions Channels" at bounding box center [36, 171] width 73 height 12
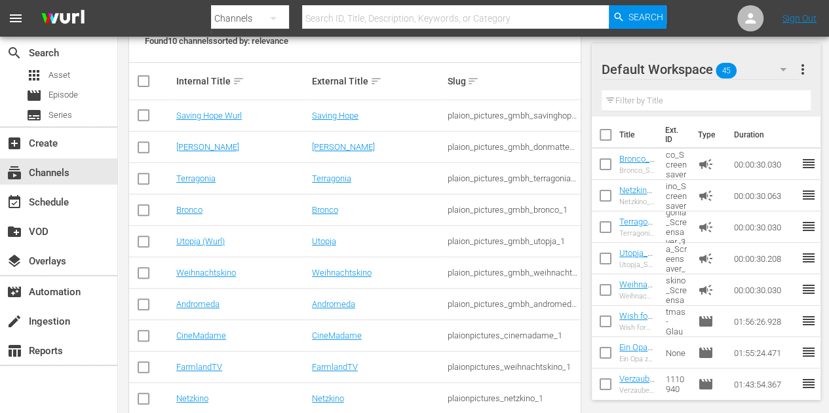
scroll to position [221, 0]
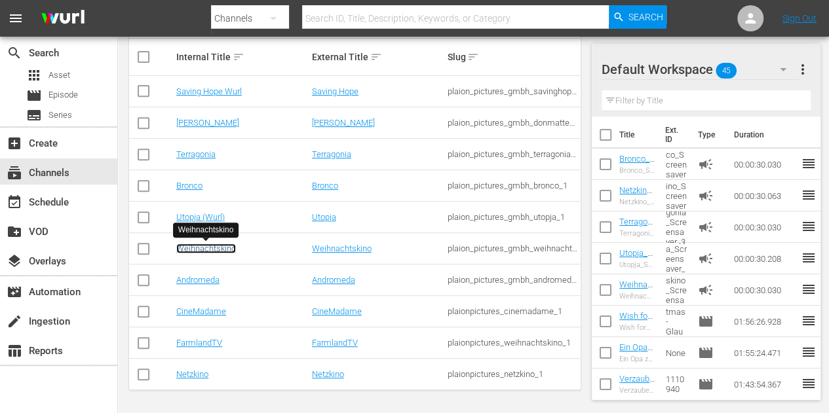
click at [225, 251] on link "Weihnachtskino" at bounding box center [206, 249] width 60 height 10
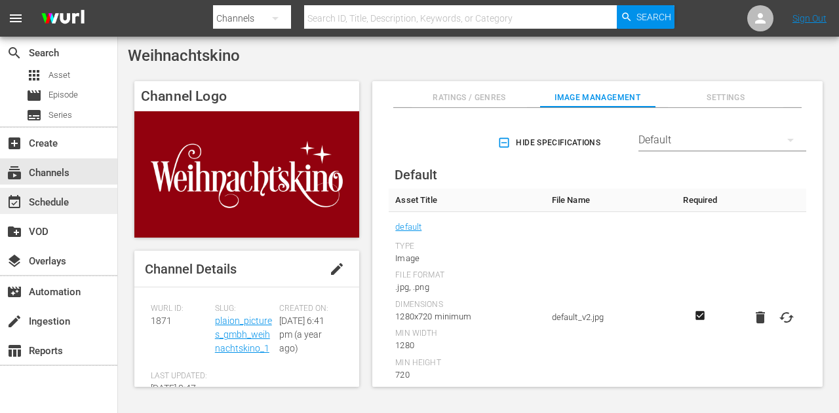
click at [66, 198] on div "event_available Schedule" at bounding box center [36, 201] width 73 height 12
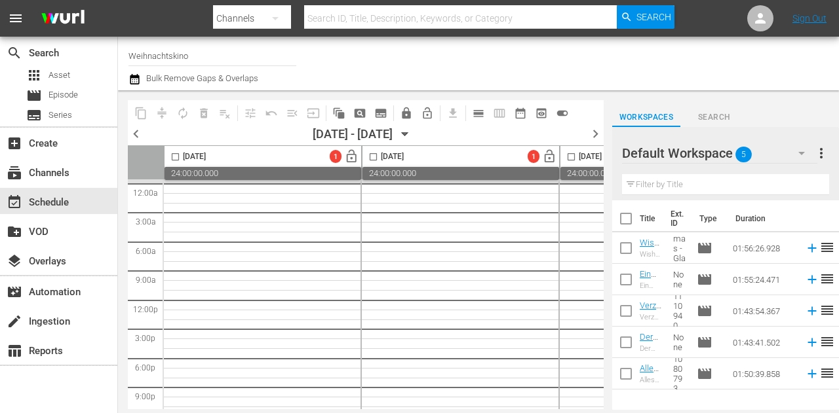
click at [408, 133] on icon "button" at bounding box center [405, 134] width 6 height 3
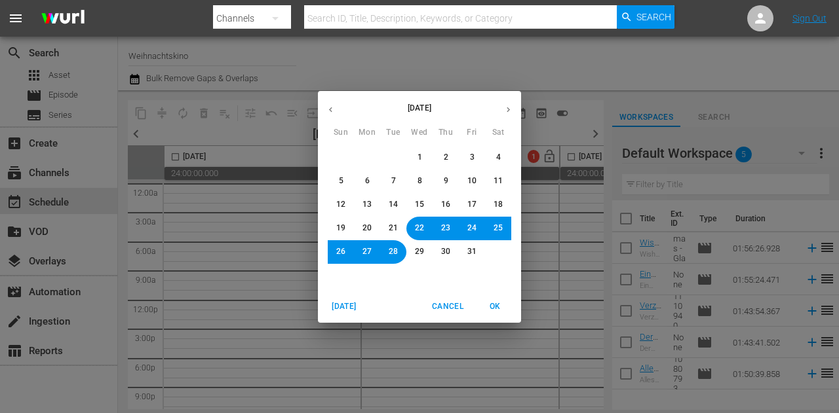
click at [337, 206] on span "12" at bounding box center [340, 204] width 9 height 11
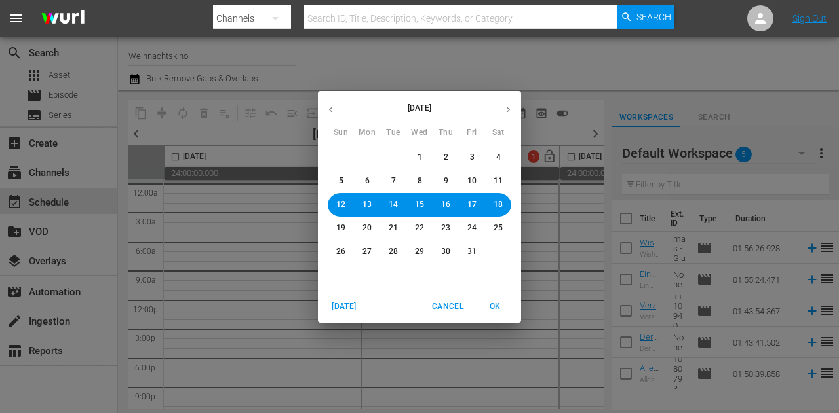
drag, startPoint x: 493, startPoint y: 305, endPoint x: 501, endPoint y: 304, distance: 7.2
click at [494, 305] on span "OK" at bounding box center [494, 307] width 31 height 14
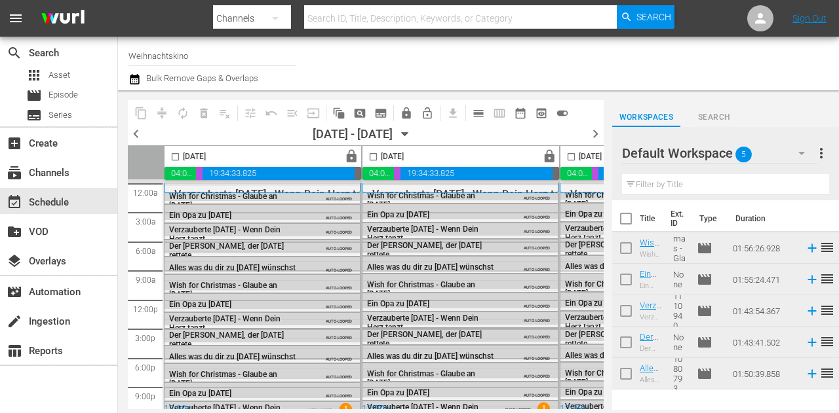
click at [412, 132] on icon "button" at bounding box center [405, 134] width 14 height 14
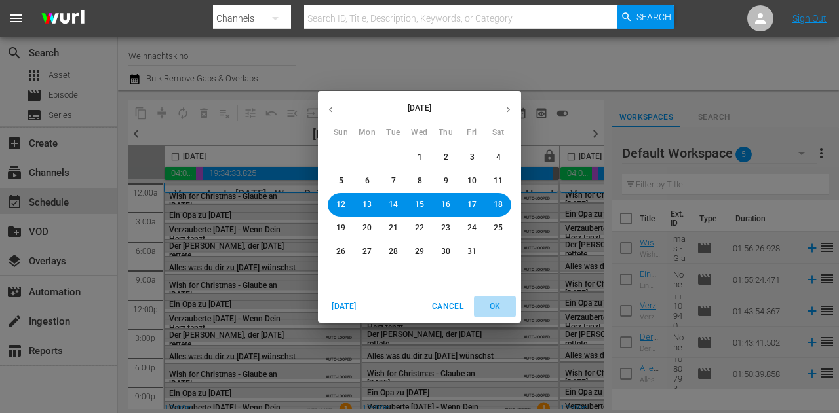
click at [494, 309] on span "OK" at bounding box center [494, 307] width 31 height 14
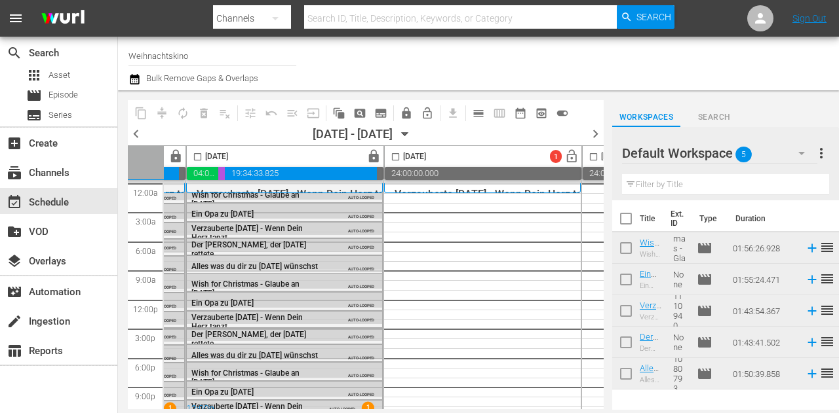
scroll to position [0, 374]
click at [191, 56] on input "Weihnachtskino" at bounding box center [212, 55] width 168 height 31
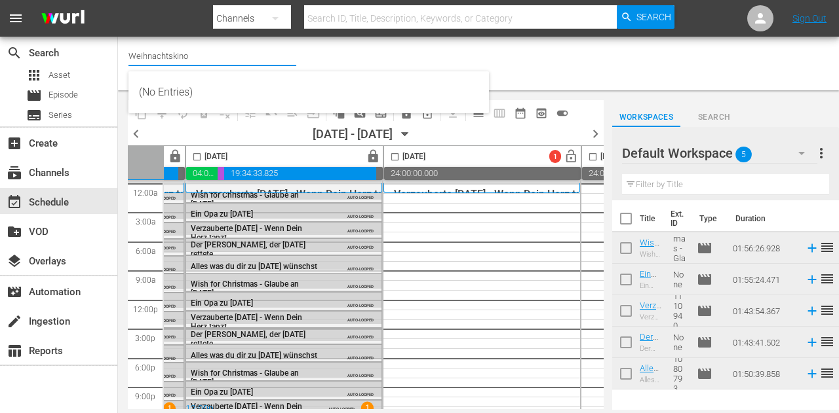
click at [191, 56] on input "Weihnachtskino" at bounding box center [212, 55] width 168 height 31
